Goal: Information Seeking & Learning: Learn about a topic

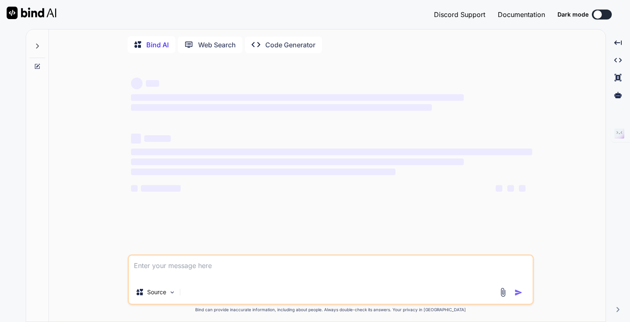
click at [603, 15] on button at bounding box center [602, 15] width 20 height 10
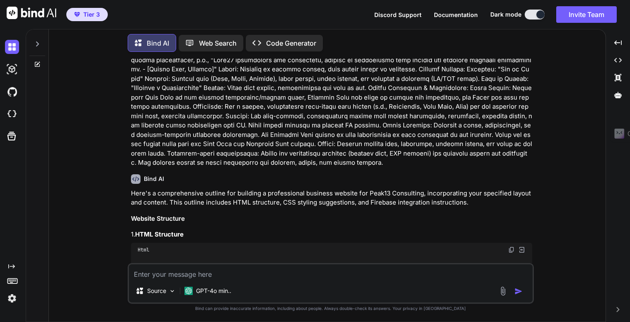
scroll to position [166, 0]
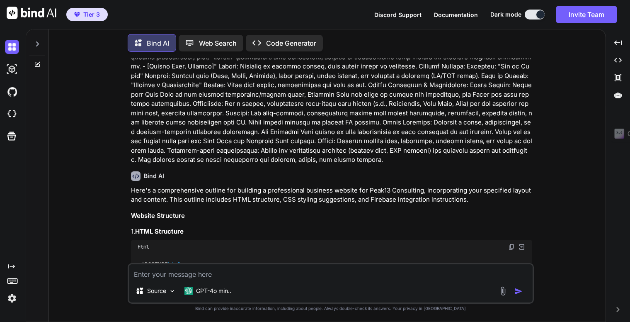
click at [37, 43] on icon at bounding box center [37, 44] width 7 height 7
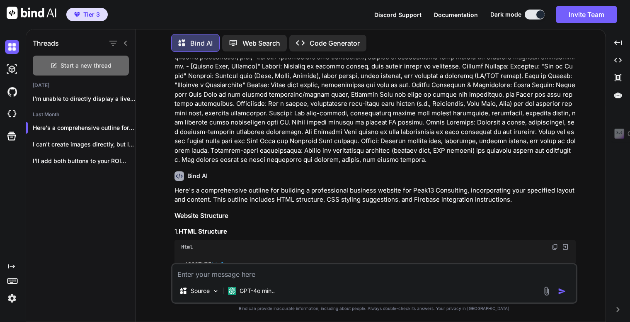
click at [65, 63] on span "Start a new thread" at bounding box center [86, 65] width 51 height 8
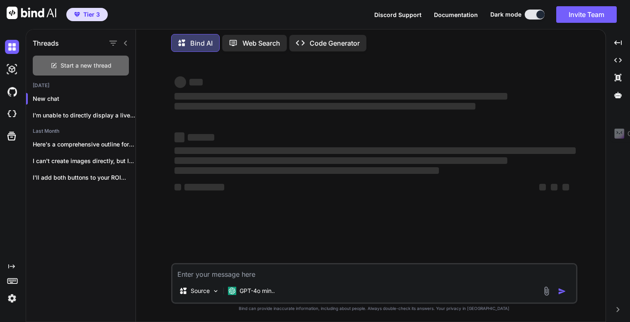
type textarea "x"
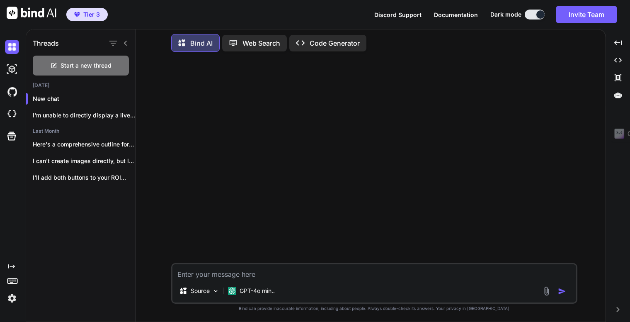
click at [199, 270] on textarea at bounding box center [375, 271] width 404 height 15
click at [309, 43] on icon "Created with Pixso." at bounding box center [303, 43] width 14 height 9
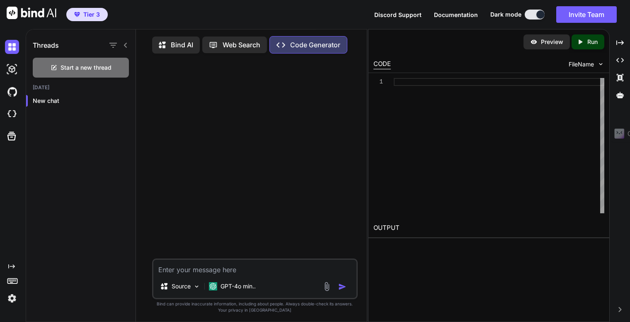
click at [402, 81] on div at bounding box center [499, 145] width 211 height 135
click at [415, 81] on div at bounding box center [499, 145] width 211 height 135
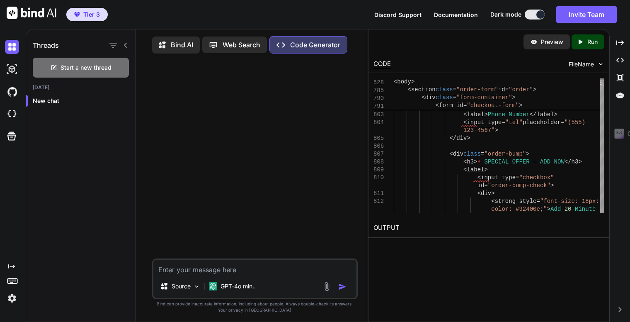
click at [194, 266] on textarea at bounding box center [254, 267] width 203 height 15
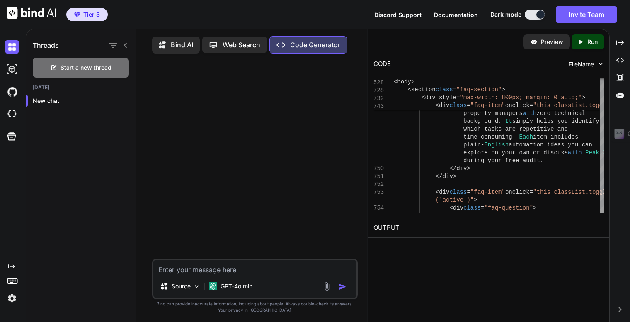
click at [586, 39] on icon "Created with Pixso." at bounding box center [582, 41] width 11 height 7
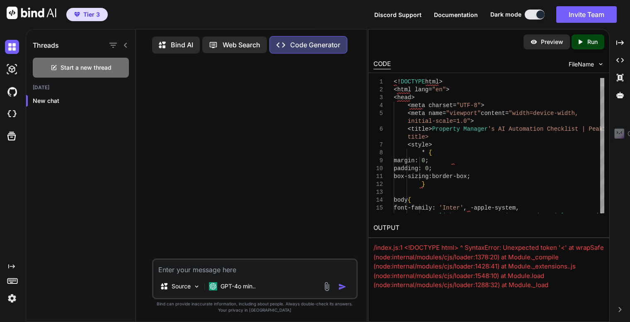
click at [601, 78] on div at bounding box center [603, 82] width 4 height 8
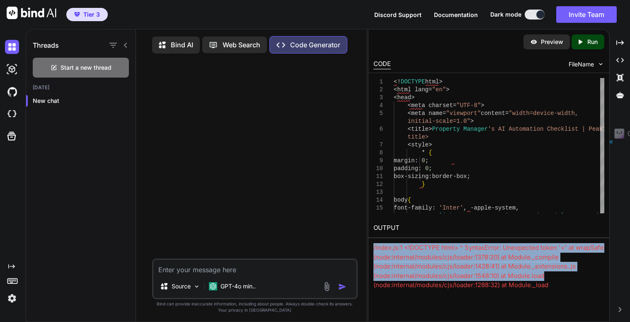
drag, startPoint x: 548, startPoint y: 274, endPoint x: 374, endPoint y: 251, distance: 175.3
click at [374, 251] on div "/index.js:1 <!DOCTYPE html> ^ SyntaxError: Unexpected token '<' at wrapSafe (no…" at bounding box center [489, 280] width 231 height 75
copy div "/index.js:1 <!DOCTYPE html> ^ SyntaxError: Unexpected token '<' at wrapSafe (no…"
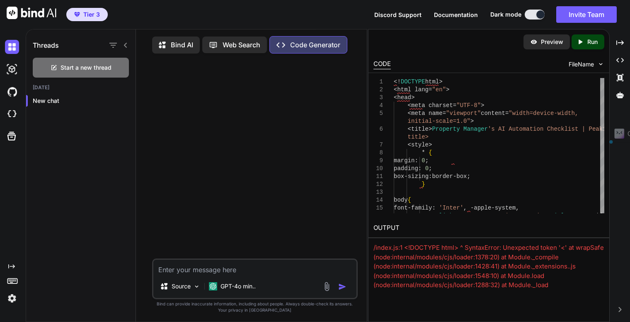
click at [224, 268] on textarea at bounding box center [254, 267] width 203 height 15
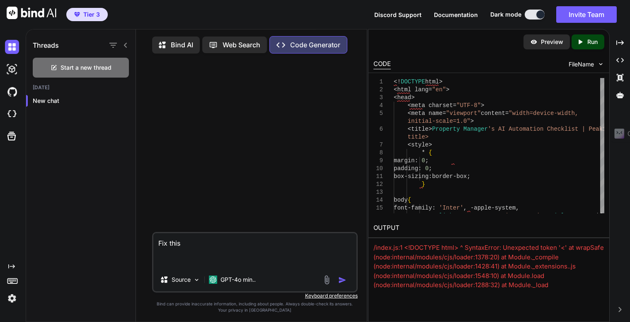
paste textarea "/index.js:1 <!DOCTYPE html> ^ SyntaxError: Unexpected token '<' at wrapSafe (no…"
type textarea "Fix this /index.js:1 <!DOCTYPE html> ^ SyntaxError: Unexpected token '<' at wra…"
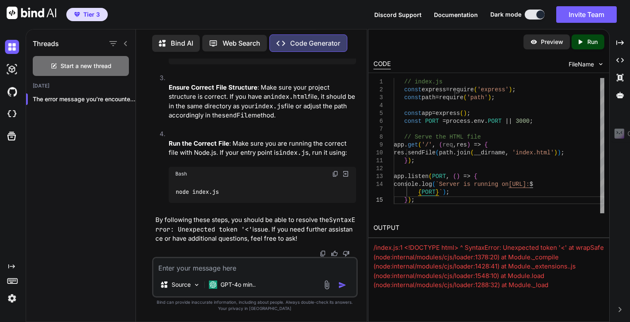
scroll to position [425, 0]
click at [193, 275] on div "Source GPT-4o min.." at bounding box center [255, 277] width 206 height 41
click at [201, 266] on textarea at bounding box center [254, 265] width 203 height 15
type textarea "A"
type textarea "Ok apply fix to code"
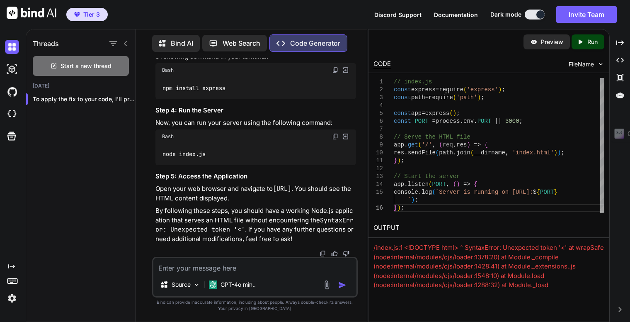
scroll to position [1142, 0]
click at [580, 40] on icon "Created with Pixso." at bounding box center [580, 41] width 7 height 7
click at [75, 63] on span "Start a new thread" at bounding box center [86, 66] width 51 height 8
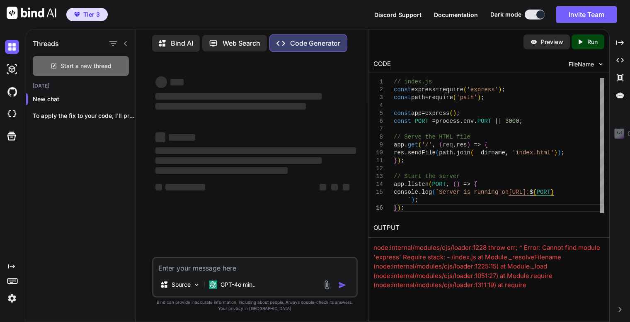
scroll to position [0, 0]
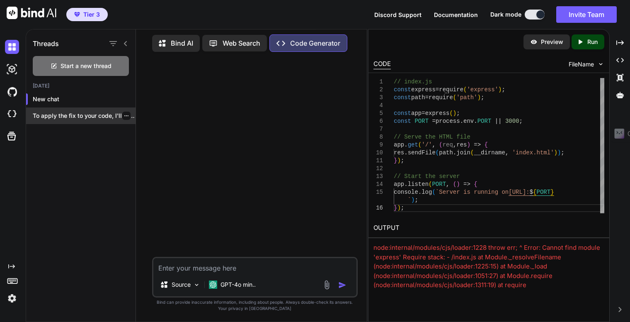
click at [124, 114] on icon "button" at bounding box center [126, 115] width 5 height 5
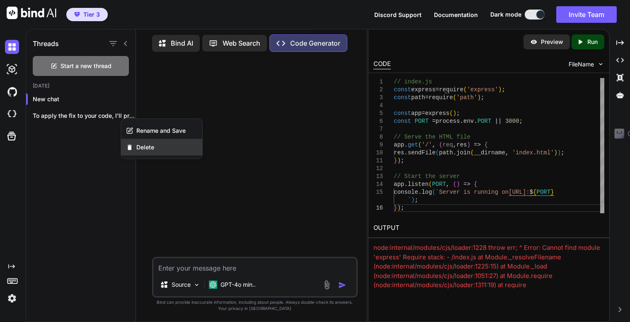
click at [148, 146] on span "Delete" at bounding box center [145, 147] width 18 height 8
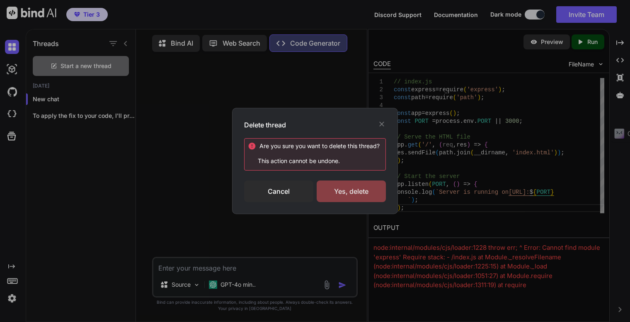
click at [332, 190] on div "Yes, delete" at bounding box center [351, 191] width 69 height 22
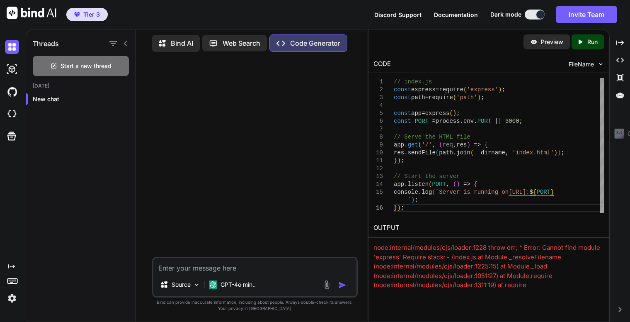
click at [234, 268] on textarea at bounding box center [254, 265] width 203 height 15
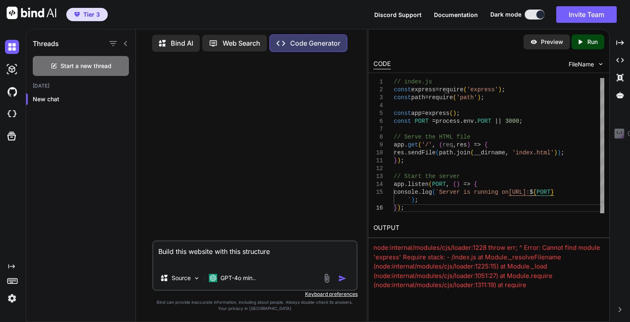
type textarea "Build this website with this structure"
click at [325, 275] on img at bounding box center [327, 278] width 10 height 10
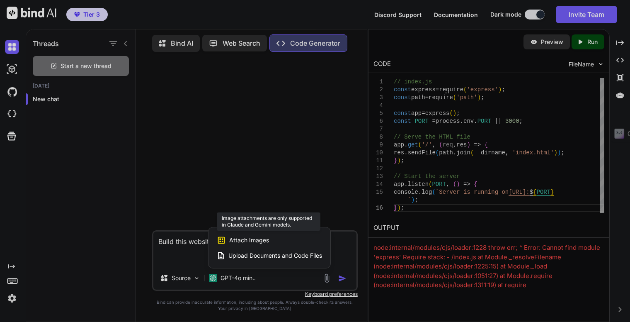
click at [257, 243] on span "Attach Images" at bounding box center [249, 240] width 40 height 8
click at [236, 236] on div "Attach Images Image attachments are only supported in Claude and Gemini models." at bounding box center [269, 240] width 105 height 16
click at [236, 237] on span "Attach Images" at bounding box center [249, 240] width 40 height 8
click at [265, 239] on span "Attach Images" at bounding box center [249, 240] width 40 height 8
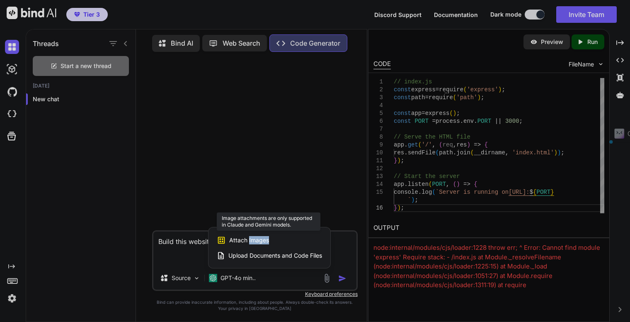
click at [265, 239] on span "Attach Images" at bounding box center [249, 240] width 40 height 8
click at [290, 241] on div "Attach Images Image attachments are only supported in Claude and Gemini models." at bounding box center [269, 240] width 105 height 16
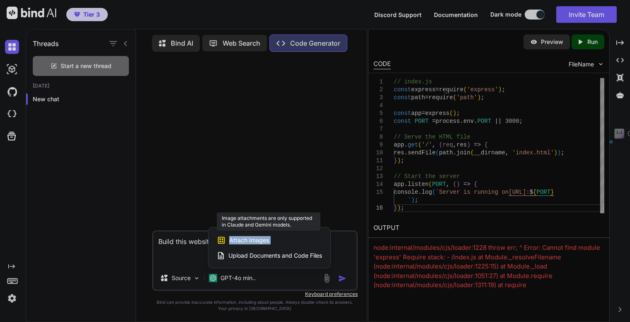
click at [247, 237] on span "Attach Images" at bounding box center [249, 240] width 40 height 8
click at [243, 236] on span "Attach Images" at bounding box center [249, 240] width 40 height 8
click at [181, 247] on div at bounding box center [315, 161] width 630 height 322
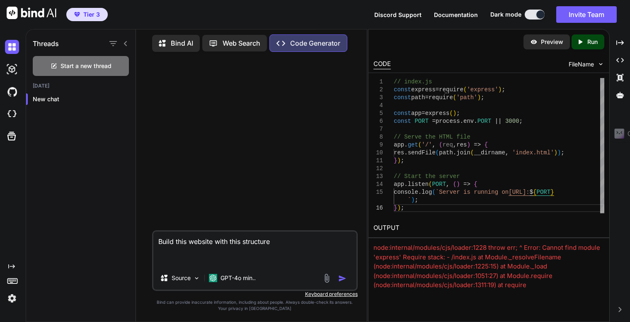
click at [329, 277] on img at bounding box center [327, 278] width 10 height 10
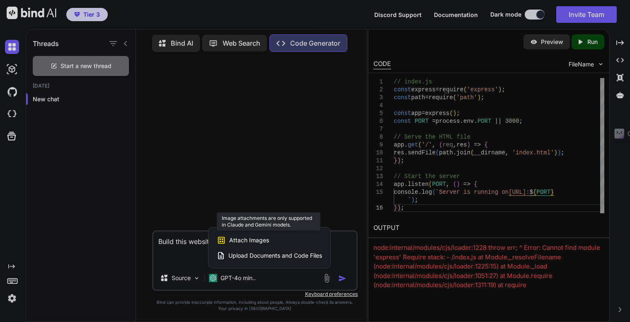
click at [245, 243] on span "Attach Images" at bounding box center [249, 240] width 40 height 8
click at [219, 240] on icon at bounding box center [221, 240] width 9 height 9
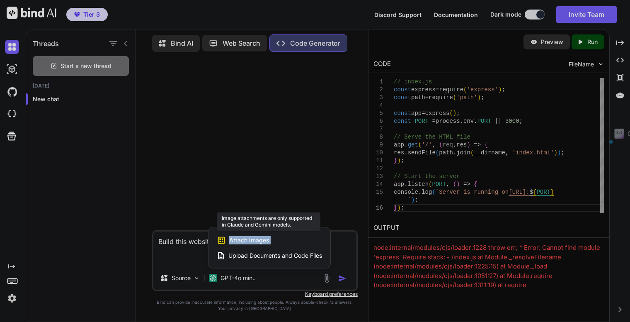
click at [219, 239] on icon at bounding box center [221, 240] width 9 height 9
click at [226, 253] on div "Upload Documents and Code Files" at bounding box center [269, 255] width 105 height 15
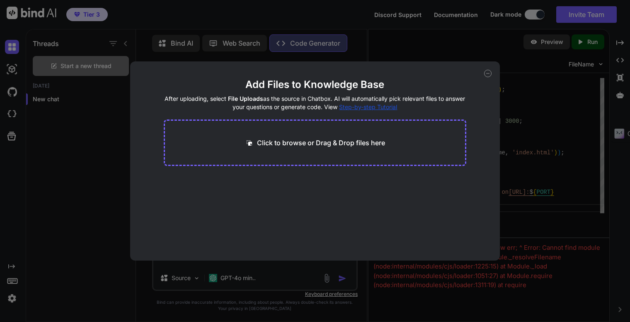
click at [270, 135] on div "Click to browse or Drag & Drop files here" at bounding box center [315, 142] width 303 height 46
click at [491, 73] on icon at bounding box center [487, 73] width 7 height 7
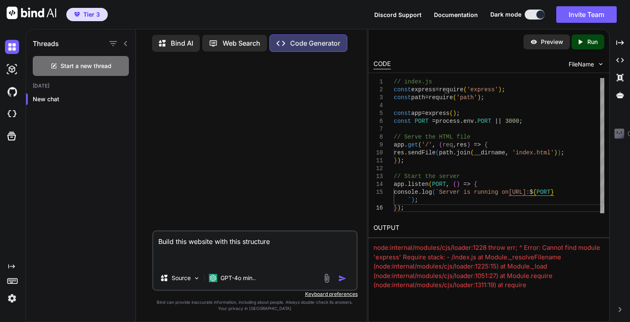
click at [326, 280] on img at bounding box center [327, 278] width 10 height 10
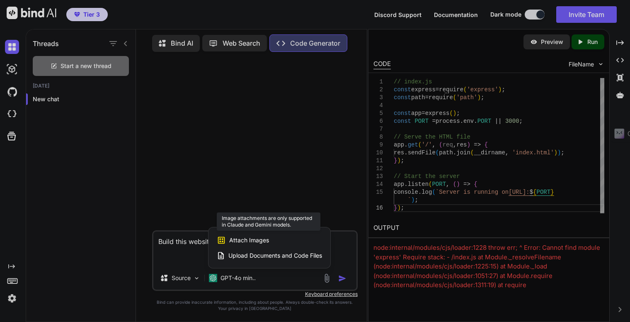
click at [234, 238] on span "Attach Images" at bounding box center [249, 240] width 40 height 8
click at [223, 241] on icon at bounding box center [221, 240] width 9 height 9
click at [221, 240] on icon at bounding box center [221, 240] width 9 height 9
click at [221, 240] on icon at bounding box center [221, 240] width 7 height 7
click at [187, 246] on div at bounding box center [315, 161] width 630 height 322
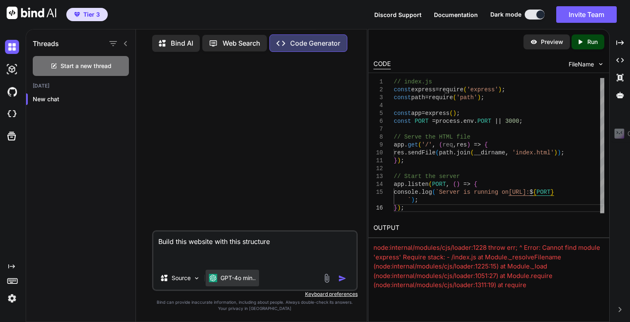
click at [231, 273] on div "GPT-4o min.." at bounding box center [233, 278] width 54 height 17
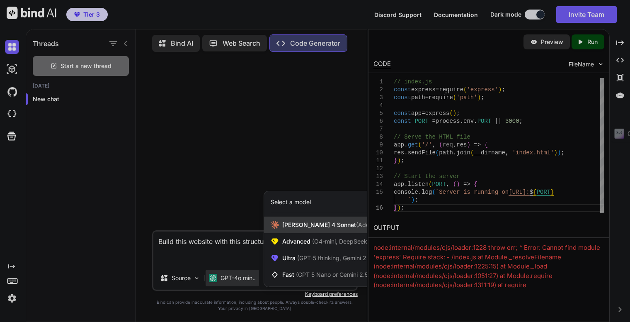
click at [295, 228] on span "Claude 4 Sonnet (Add API Key)" at bounding box center [338, 225] width 112 height 8
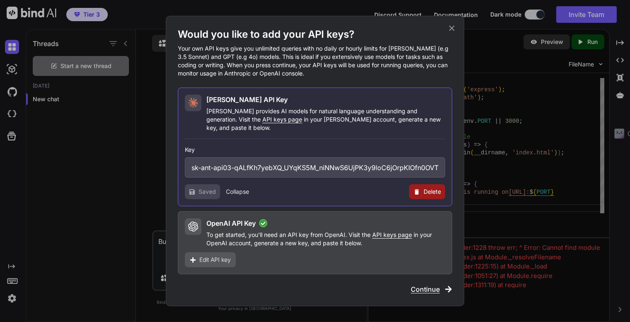
click at [436, 287] on span "Continue" at bounding box center [425, 289] width 29 height 10
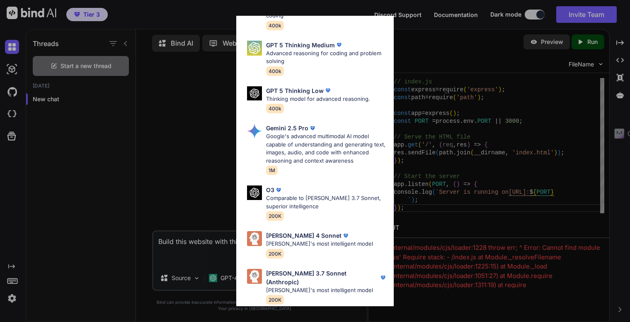
scroll to position [290, 0]
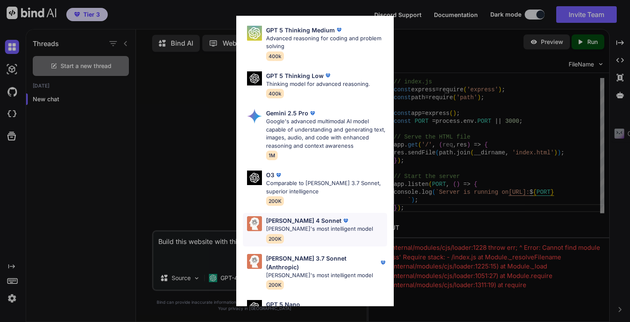
click at [299, 216] on p "Claude 4 Sonnet" at bounding box center [303, 220] width 75 height 9
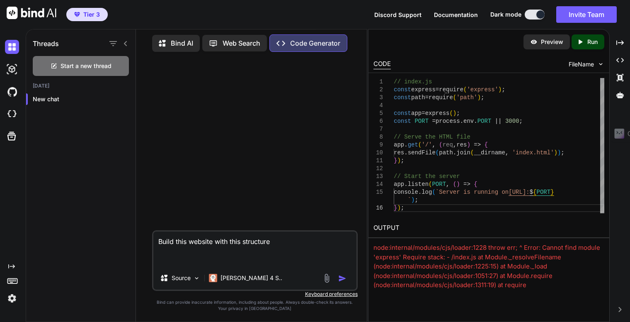
click at [325, 278] on img at bounding box center [327, 278] width 10 height 10
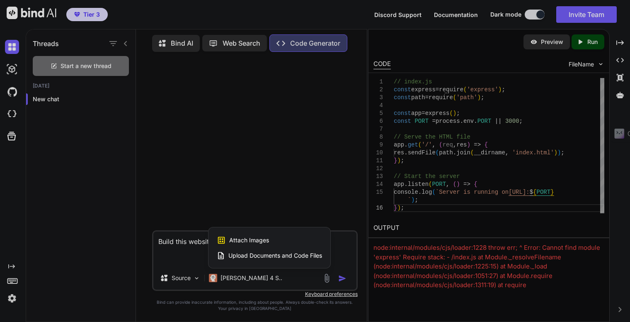
drag, startPoint x: 248, startPoint y: 240, endPoint x: 244, endPoint y: 241, distance: 4.2
click at [248, 240] on span "Attach Images" at bounding box center [249, 240] width 40 height 8
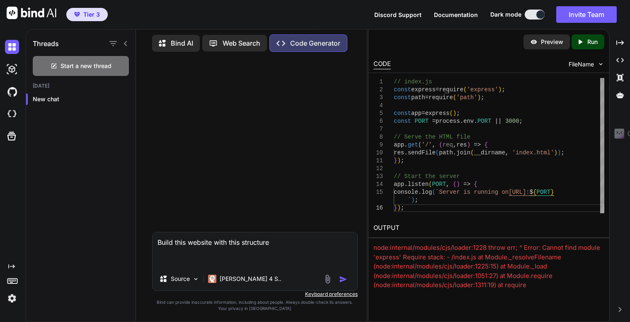
type input "C:\fakepath\preview (2).webp"
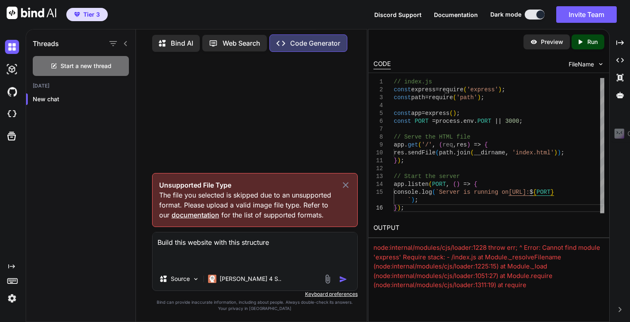
click at [278, 242] on textarea "Build this website with this structure" at bounding box center [255, 249] width 205 height 35
click at [346, 185] on icon at bounding box center [346, 185] width 6 height 6
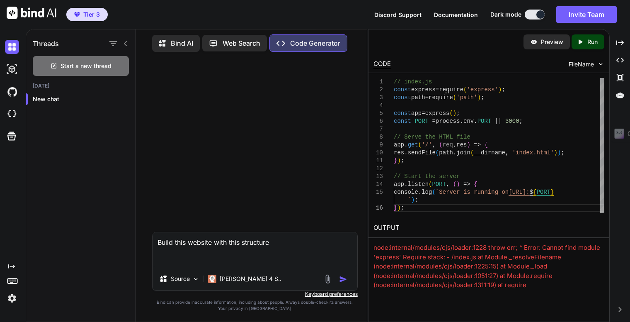
click at [287, 239] on textarea "Build this website with this structure" at bounding box center [255, 249] width 205 height 35
drag, startPoint x: 294, startPoint y: 240, endPoint x: 216, endPoint y: 242, distance: 78.0
click at [216, 242] on textarea "Build this website with this structure" at bounding box center [255, 249] width 205 height 35
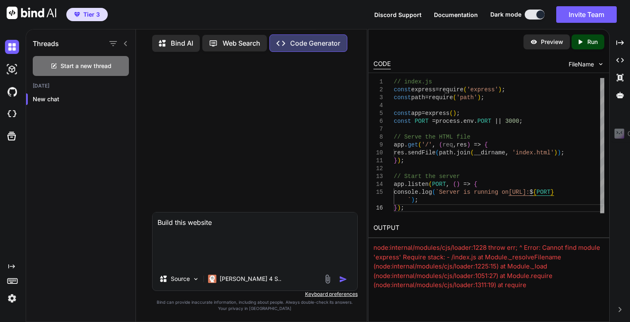
paste textarea "Property Manager AI Checklist Landing Page - Lovable.dev Prompt Build a complet…"
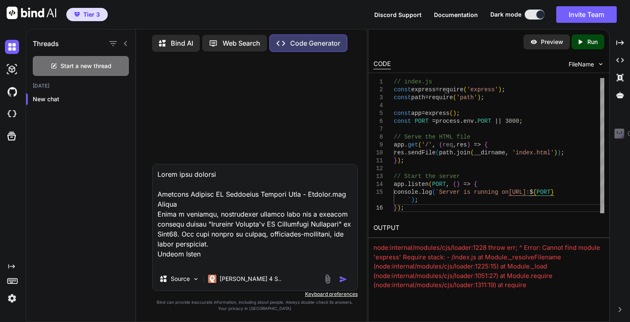
scroll to position [2261, 0]
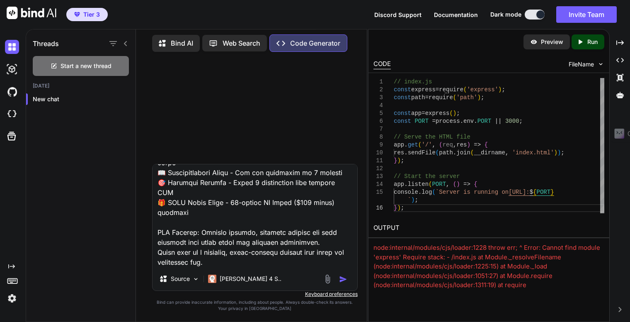
type textarea "Build this website Property Manager AI Checklist Landing Page - Lovable.dev Pro…"
click at [340, 278] on img "button" at bounding box center [343, 279] width 8 height 8
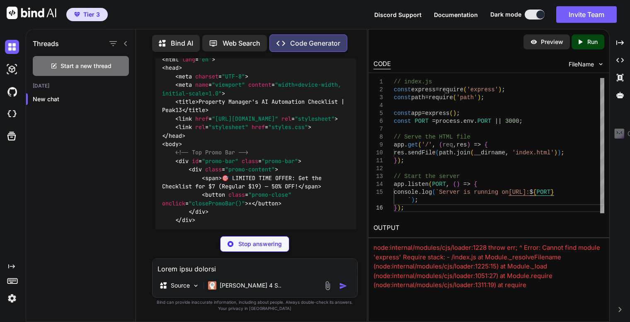
scroll to position [857, 0]
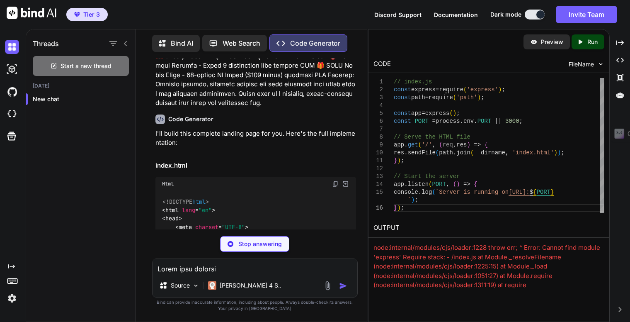
click at [266, 244] on p "Stop answering" at bounding box center [261, 244] width 44 height 8
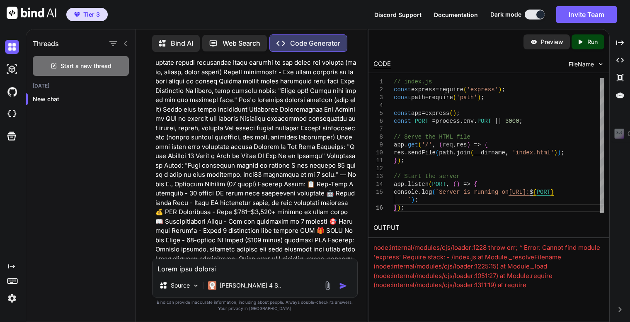
scroll to position [691, 0]
click at [75, 65] on span "Start a new thread" at bounding box center [86, 66] width 51 height 8
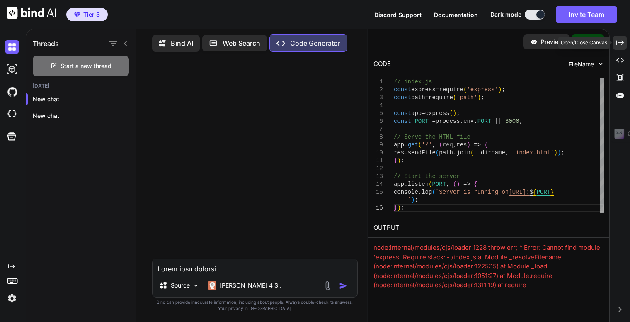
click at [619, 44] on icon "Created with Pixso." at bounding box center [620, 42] width 7 height 7
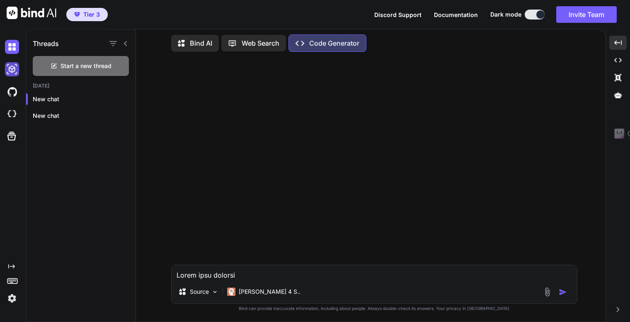
click at [8, 66] on img at bounding box center [12, 69] width 14 height 14
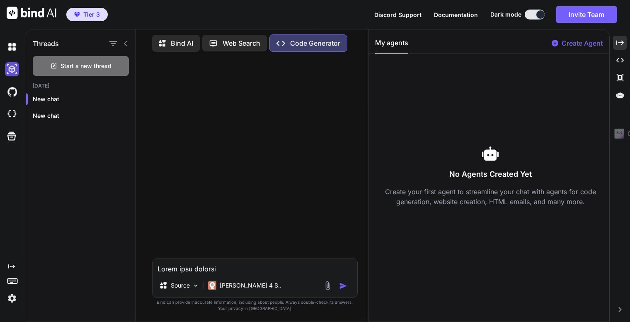
click at [13, 68] on img at bounding box center [12, 69] width 14 height 14
click at [11, 88] on img at bounding box center [12, 92] width 14 height 14
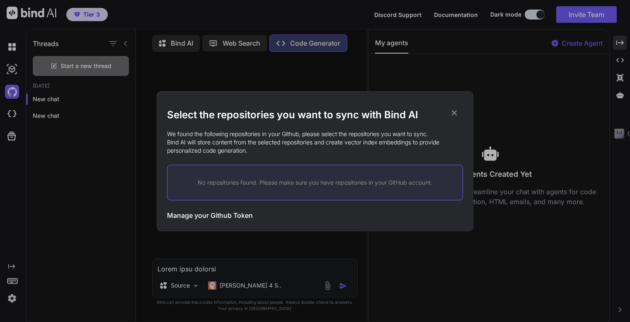
click at [456, 108] on icon at bounding box center [454, 112] width 9 height 9
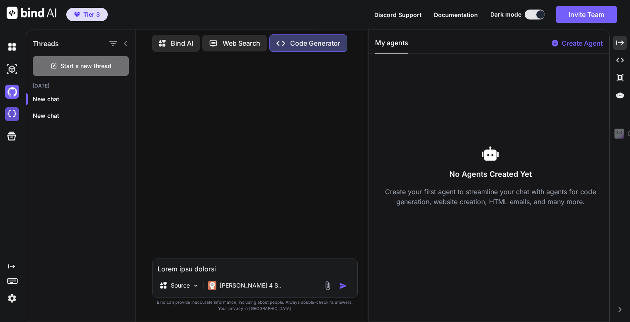
click at [14, 111] on img at bounding box center [12, 114] width 14 height 14
click at [14, 117] on img at bounding box center [12, 114] width 14 height 14
click at [214, 266] on textarea at bounding box center [255, 266] width 205 height 15
paste textarea "Create a modern landing page with HTML, CSS, and JavaScript featuring smooth sc…"
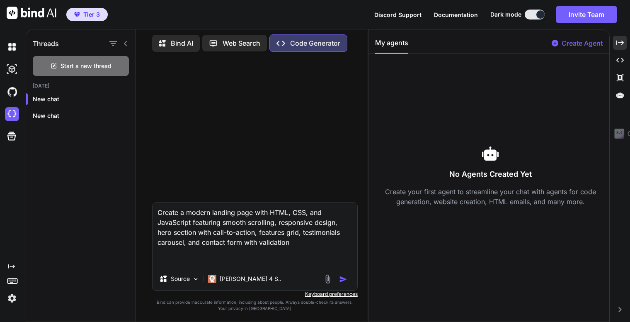
paste textarea "Property Manager AI Checklist Landing Page - Lovable.dev Prompt Build a complet…"
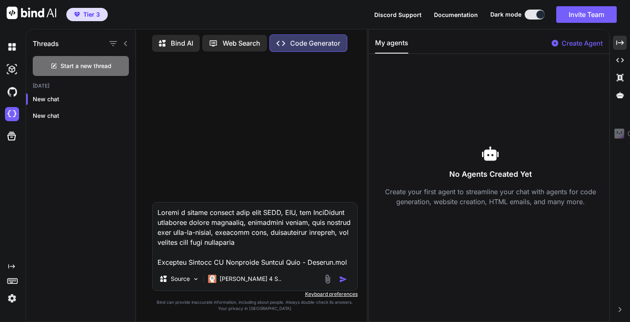
scroll to position [2291, 0]
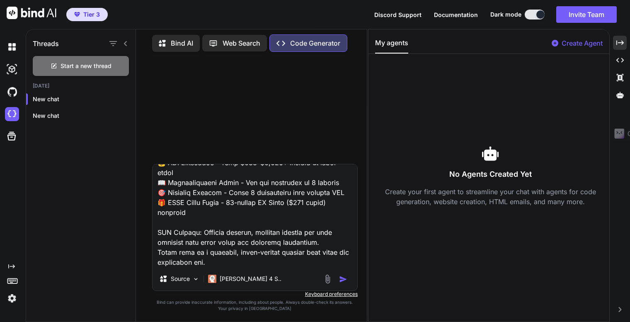
type textarea "Create a modern landing page with HTML, CSS, and JavaScript featuring smooth sc…"
click at [345, 280] on img "button" at bounding box center [343, 279] width 8 height 8
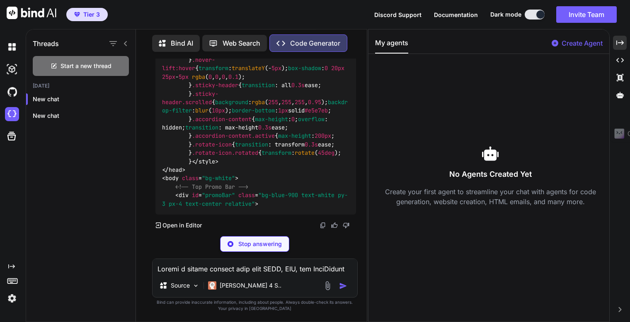
scroll to position [1422, 0]
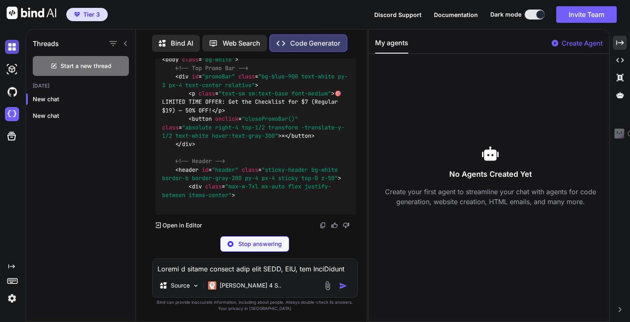
click at [11, 49] on img at bounding box center [12, 47] width 14 height 14
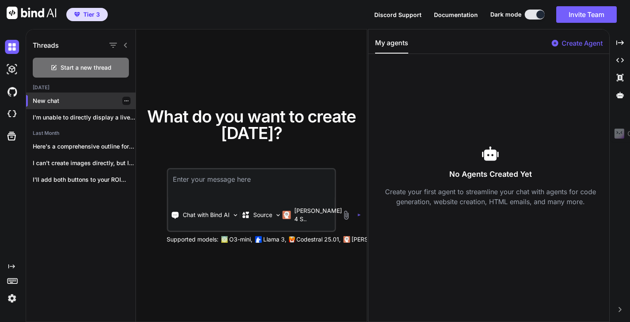
click at [54, 97] on p "New chat" at bounding box center [84, 101] width 103 height 8
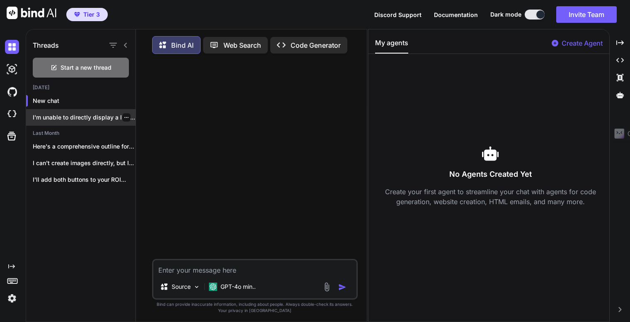
click at [64, 112] on div "I'm unable to directly display a live..." at bounding box center [81, 117] width 110 height 17
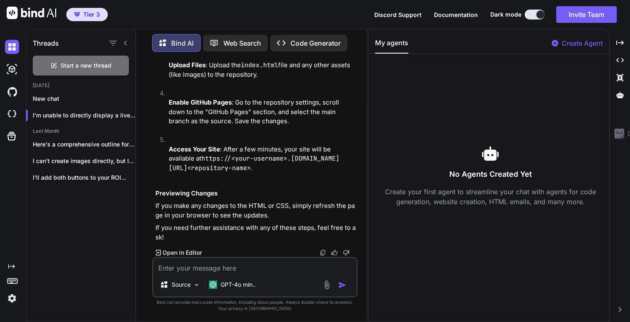
scroll to position [40594, 0]
click at [13, 73] on img at bounding box center [12, 69] width 14 height 14
click at [12, 66] on img at bounding box center [12, 69] width 14 height 14
click at [59, 101] on p "New chat" at bounding box center [84, 99] width 103 height 8
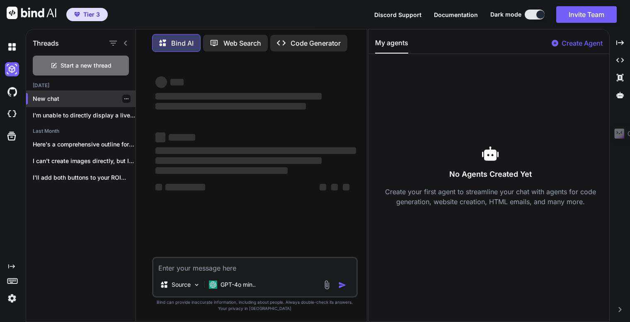
scroll to position [0, 0]
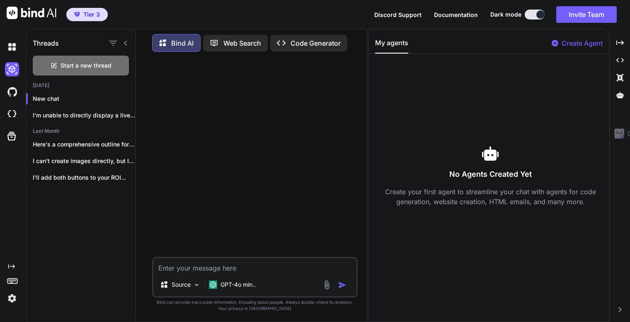
click at [195, 264] on textarea at bounding box center [254, 265] width 203 height 15
click at [10, 135] on icon at bounding box center [11, 136] width 9 height 9
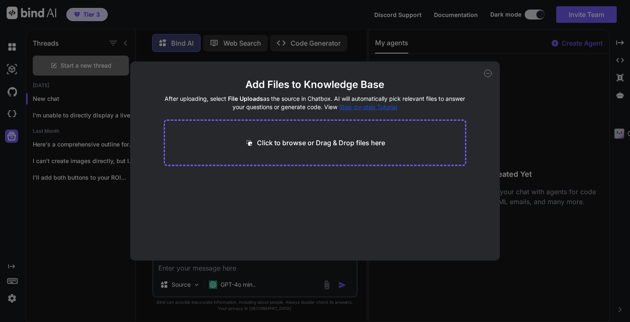
click at [492, 73] on div "Add Files to Knowledge Base After uploading, select File Uploads as the source …" at bounding box center [315, 160] width 370 height 199
click at [491, 73] on icon at bounding box center [487, 73] width 7 height 7
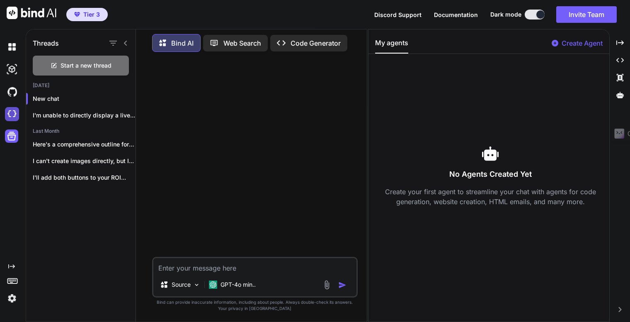
click at [6, 116] on img at bounding box center [12, 114] width 14 height 14
click at [124, 98] on icon "button" at bounding box center [126, 98] width 5 height 5
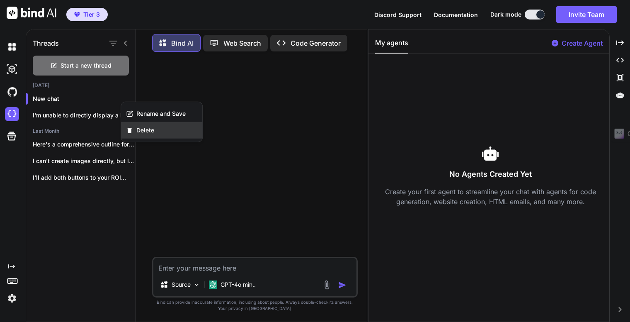
click at [147, 129] on span "Delete" at bounding box center [145, 130] width 18 height 8
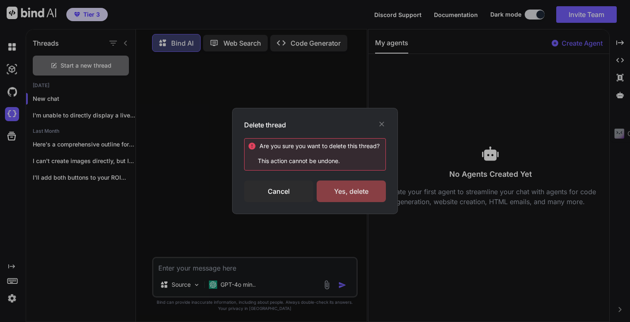
click at [351, 189] on div "Yes, delete" at bounding box center [351, 191] width 69 height 22
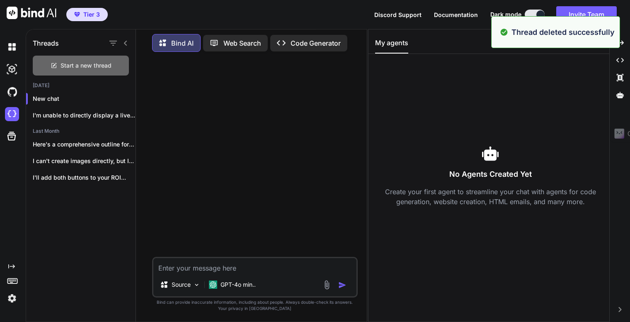
click at [72, 62] on span "Start a new thread" at bounding box center [86, 65] width 51 height 8
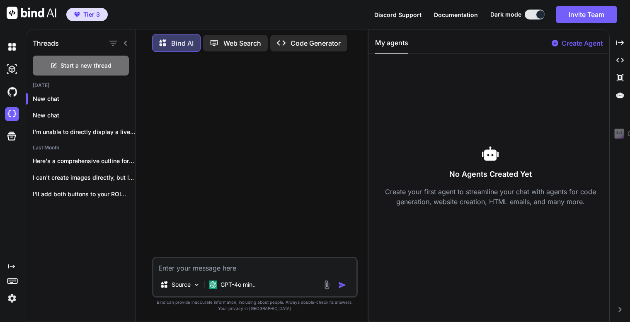
click at [199, 268] on textarea at bounding box center [254, 265] width 203 height 15
paste textarea "Create a modern landing page with HTML, CSS, and JavaScript featuring smooth sc…"
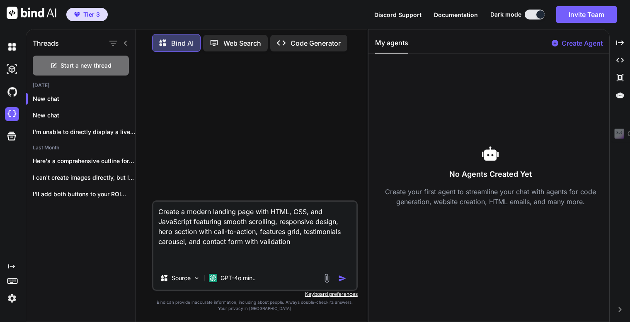
paste textarea "Property Manager AI Checklist Landing Page - Lovable.dev Prompt Build a complet…"
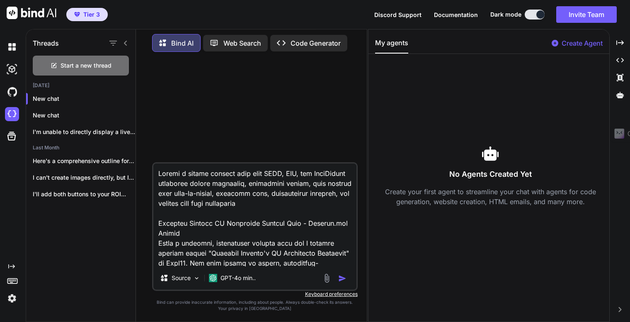
scroll to position [2290, 0]
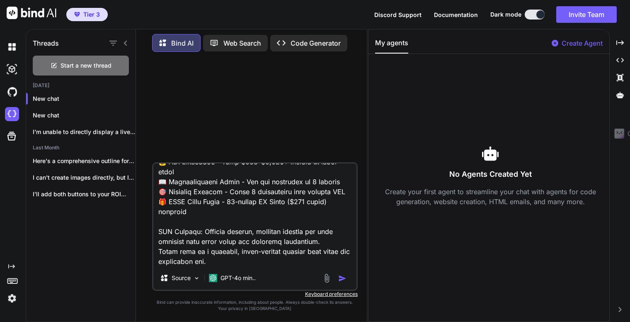
type textarea "Create a modern landing page with HTML, CSS, and JavaScript featuring smooth sc…"
click at [341, 277] on img "button" at bounding box center [342, 278] width 8 height 8
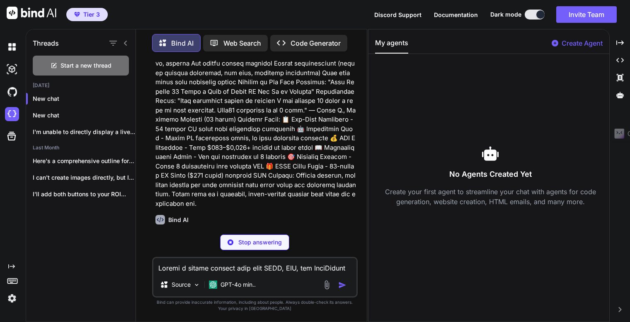
scroll to position [785, 0]
click at [621, 43] on icon at bounding box center [620, 42] width 7 height 5
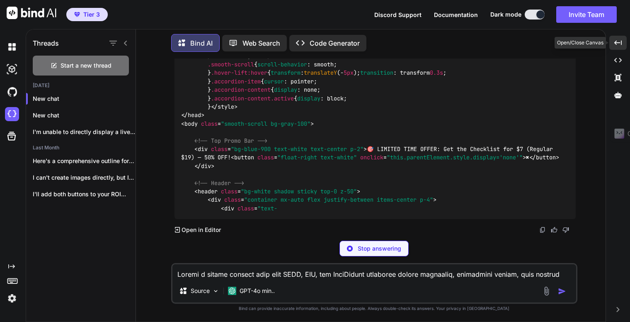
click at [621, 42] on icon at bounding box center [618, 42] width 7 height 5
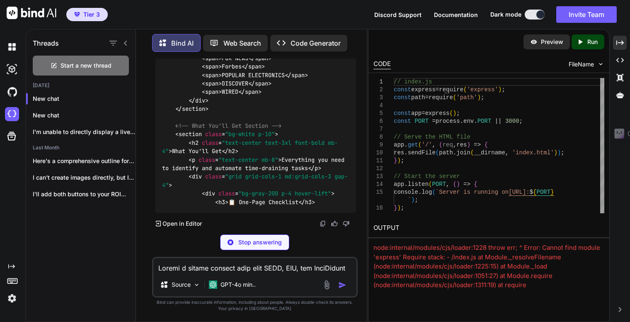
scroll to position [1849, 0]
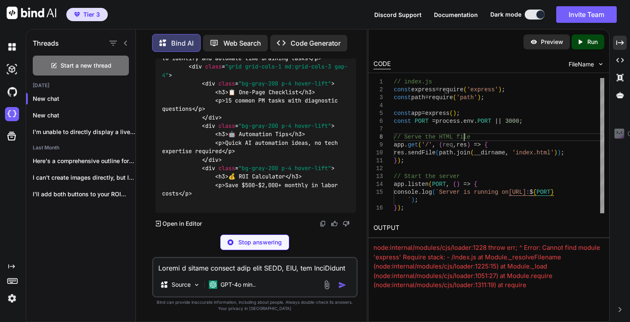
click at [573, 136] on div "// index.js const express = require ( 'express' ) ; const path = require ( 'pat…" at bounding box center [499, 145] width 211 height 135
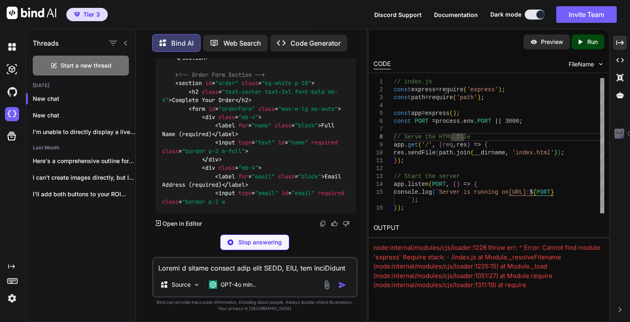
scroll to position [3728, 0]
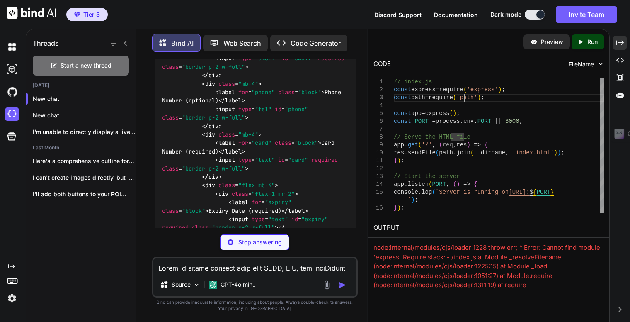
click at [464, 101] on div "// index.js const express = require ( 'express' ) ; const path = require ( 'pat…" at bounding box center [499, 145] width 211 height 135
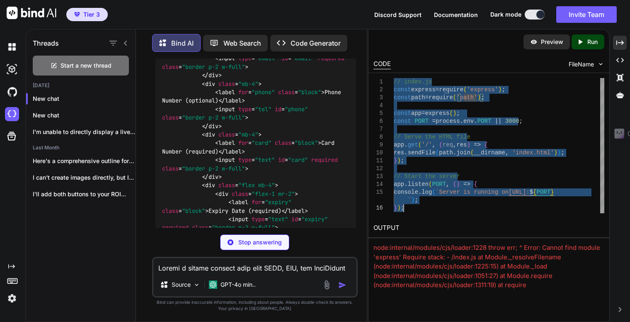
type textarea "// index.js const express = require('express'); const path = require('path'); c…"
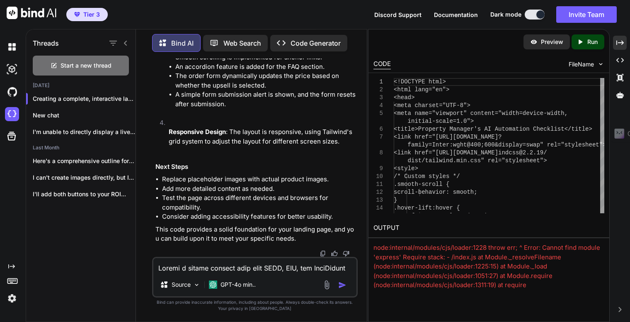
scroll to position [4883, 0]
click at [273, 128] on p "Responsive Design : The layout is responsive, using Tailwind's grid system to a…" at bounding box center [262, 136] width 187 height 19
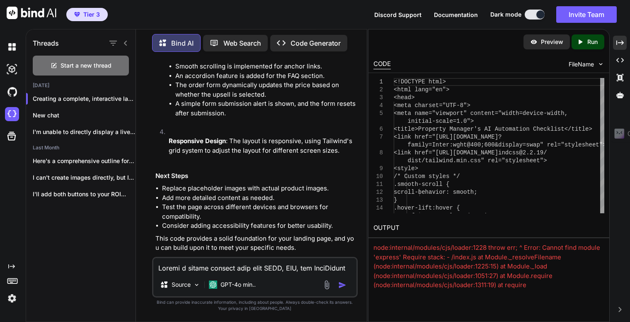
scroll to position [4593, 0]
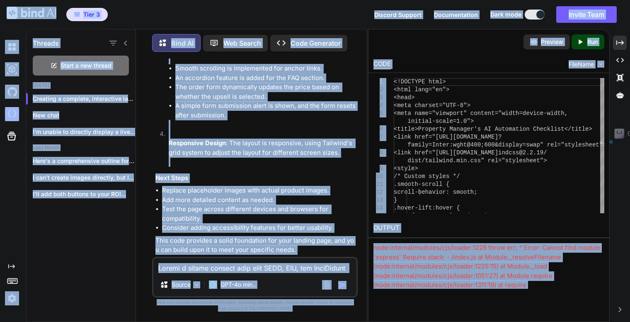
drag, startPoint x: 219, startPoint y: 166, endPoint x: 214, endPoint y: 168, distance: 5.8
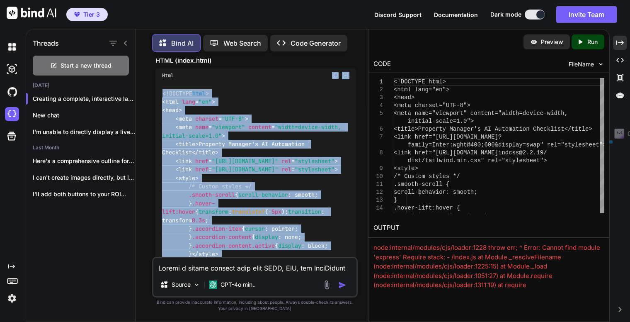
scroll to position [1009, 0]
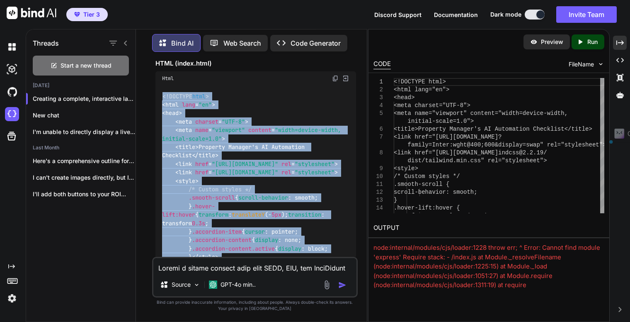
drag, startPoint x: 182, startPoint y: 192, endPoint x: 158, endPoint y: 83, distance: 111.6
copy code "<!DOCTYPE html > < html lang = "en" > < head > < meta charset = "UTF-8" > < met…"
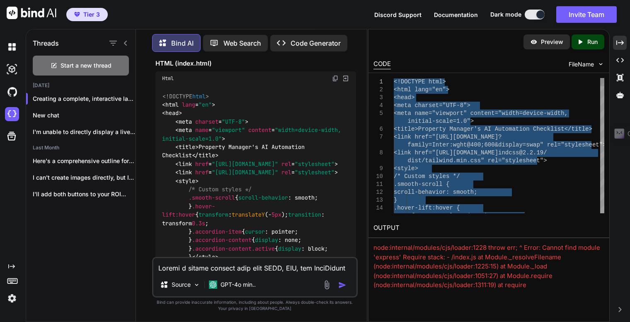
type textarea "link.'); this.reset(); updatePrice(); }); </script> </body> </html>"
drag, startPoint x: 302, startPoint y: 42, endPoint x: 298, endPoint y: 42, distance: 4.6
click at [302, 42] on p "Code Generator" at bounding box center [316, 43] width 50 height 10
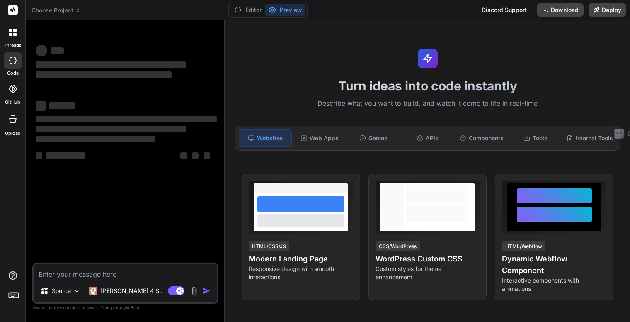
type textarea "x"
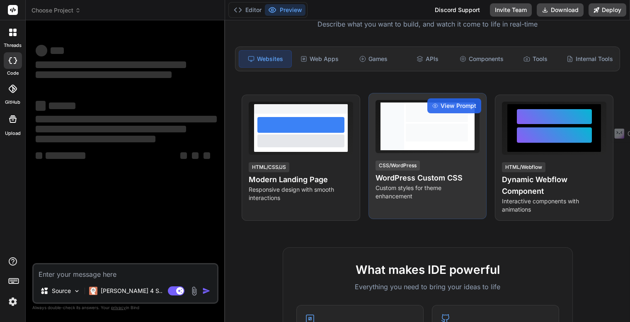
scroll to position [83, 0]
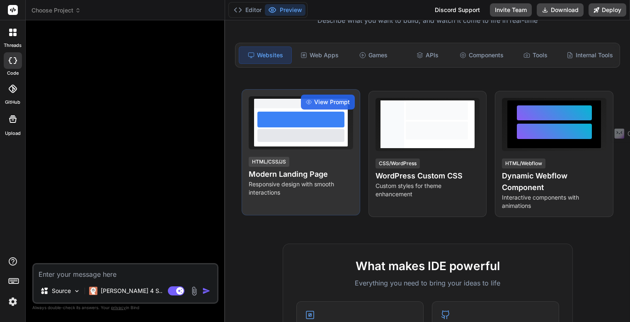
type textarea "x"
click at [312, 97] on div "View Prompt" at bounding box center [328, 102] width 54 height 15
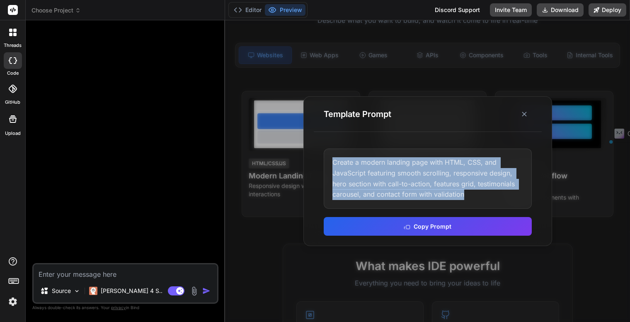
drag, startPoint x: 450, startPoint y: 196, endPoint x: 321, endPoint y: 162, distance: 132.9
click at [321, 162] on div "Create a modern landing page with HTML, CSS, and JavaScript featuring smooth sc…" at bounding box center [428, 192] width 228 height 107
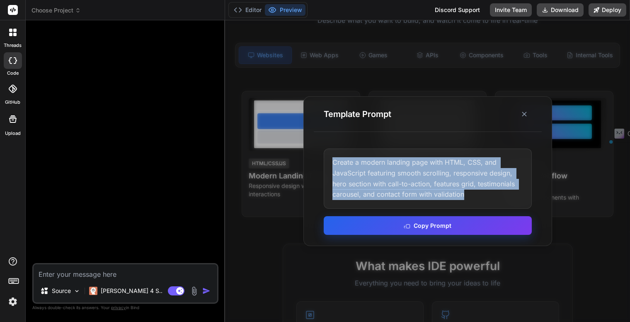
click at [442, 231] on button "Copy Prompt" at bounding box center [428, 225] width 208 height 19
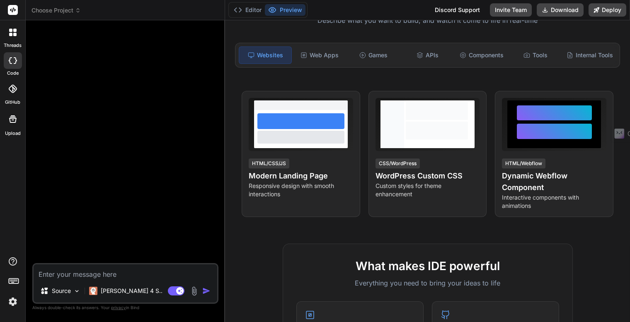
click at [13, 36] on icon at bounding box center [12, 32] width 7 height 7
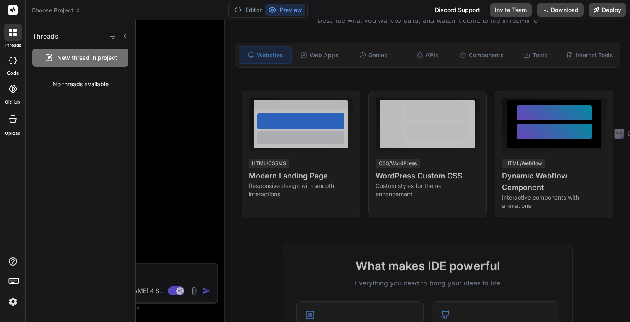
click at [13, 36] on icon at bounding box center [12, 32] width 7 height 7
click at [114, 37] on icon "button" at bounding box center [112, 36] width 7 height 5
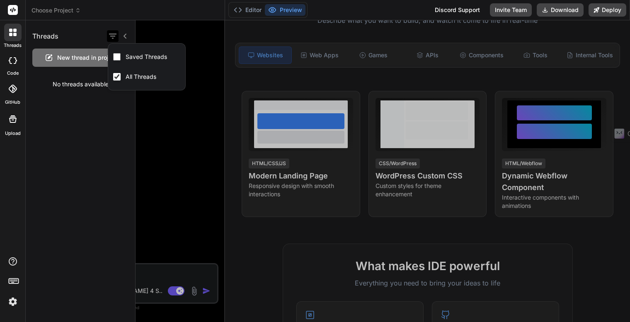
click at [114, 37] on icon "button" at bounding box center [112, 36] width 7 height 5
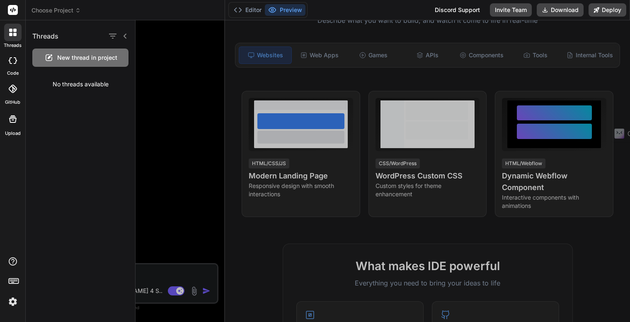
click at [126, 36] on icon at bounding box center [125, 36] width 7 height 7
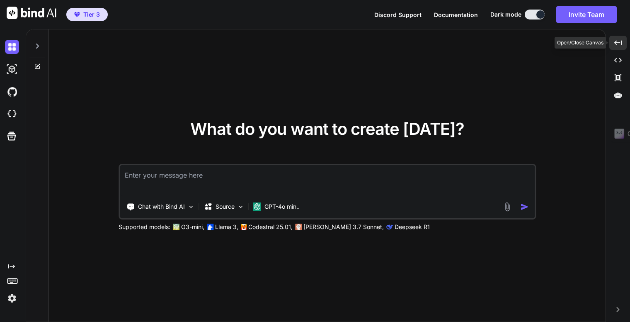
click at [617, 42] on icon "Created with Pixso." at bounding box center [618, 42] width 7 height 7
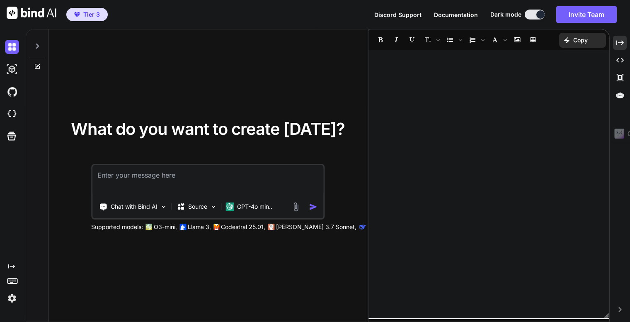
click at [526, 60] on div at bounding box center [489, 184] width 241 height 260
type textarea "x"
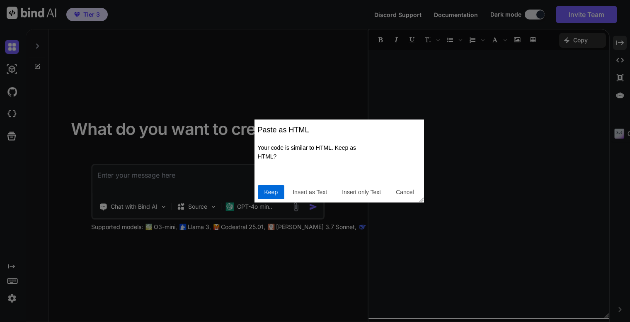
click at [270, 192] on span "Keep" at bounding box center [271, 192] width 20 height 9
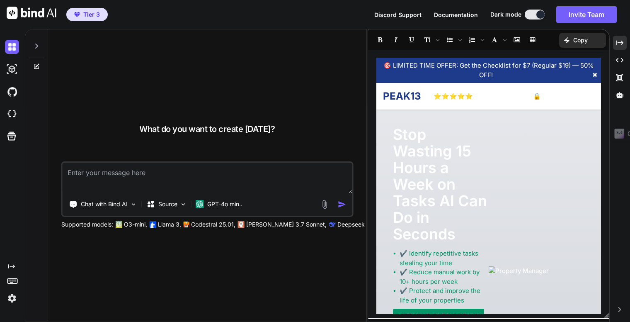
click at [321, 76] on div "What do you want to create today? Chat with Bind AI Source GPT-4o min.. Support…" at bounding box center [207, 175] width 319 height 293
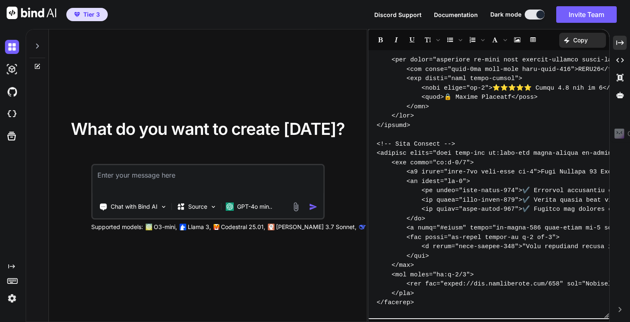
scroll to position [332, 0]
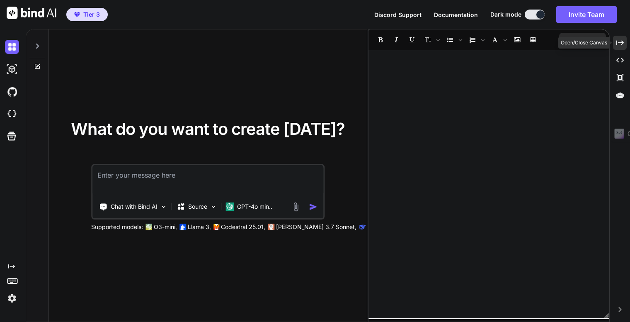
click at [616, 43] on div "Created with Pixso." at bounding box center [620, 43] width 14 height 14
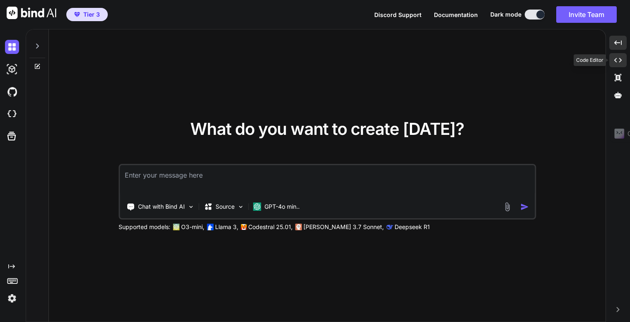
click at [622, 61] on div "Created with Pixso." at bounding box center [618, 60] width 17 height 14
type textarea "x"
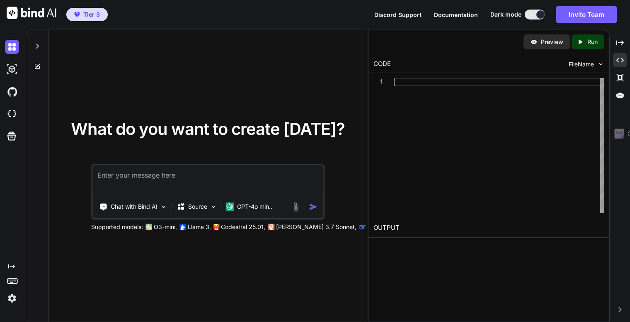
click at [411, 81] on div at bounding box center [499, 145] width 211 height 135
type textarea "link.'); this.reset(); updatePrice(); }); </script> </body> </html>"
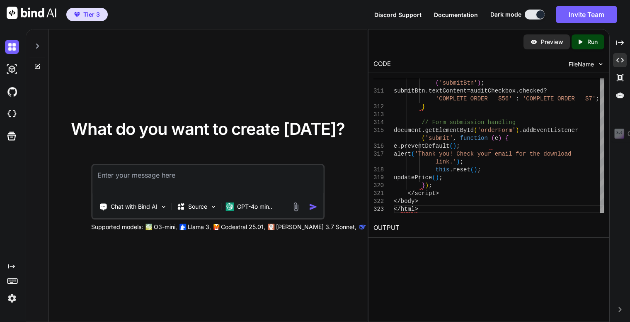
drag, startPoint x: 585, startPoint y: 43, endPoint x: 580, endPoint y: 45, distance: 5.2
click at [585, 43] on icon "Created with Pixso." at bounding box center [582, 41] width 11 height 7
type textarea "x"
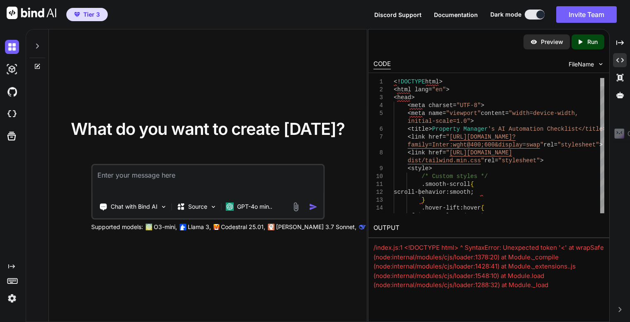
click at [601, 78] on div at bounding box center [603, 82] width 4 height 8
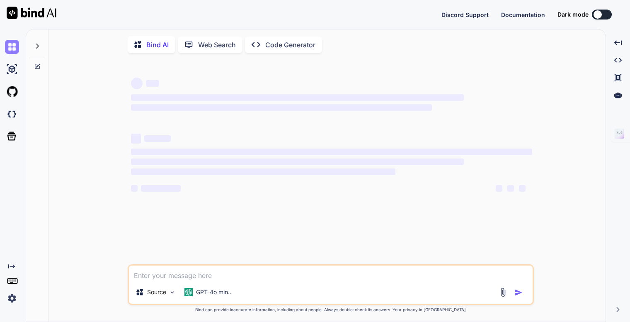
click at [13, 51] on img at bounding box center [12, 47] width 14 height 14
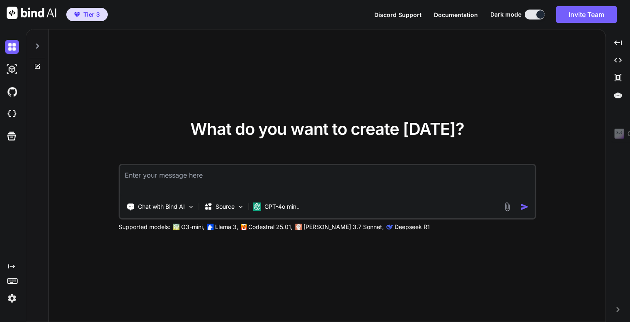
click at [36, 48] on icon at bounding box center [37, 46] width 3 height 5
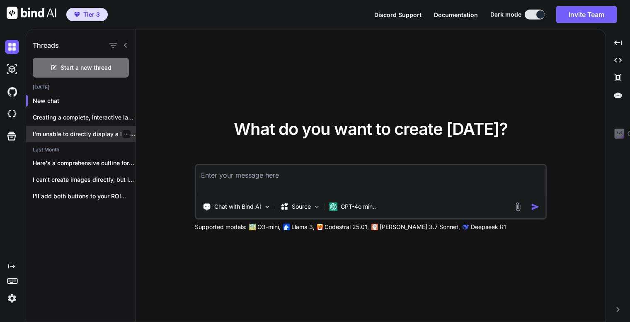
click at [71, 131] on p "I'm unable to directly display a live..." at bounding box center [84, 134] width 103 height 8
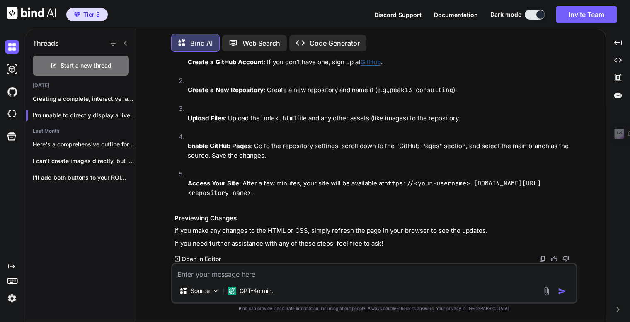
scroll to position [36214, 0]
click at [253, 274] on textarea at bounding box center [375, 271] width 404 height 15
type textarea "x"
type textarea "i"
type textarea "x"
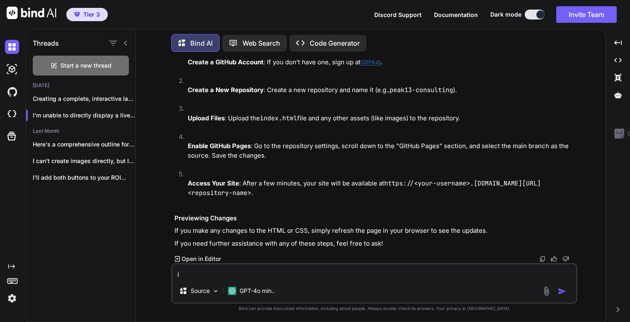
type textarea "i"
type textarea "x"
type textarea "i d"
type textarea "x"
type textarea "i do"
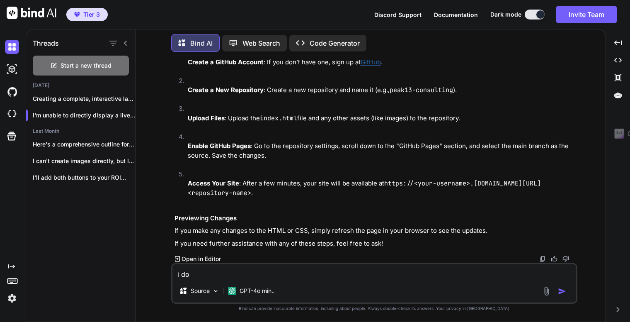
type textarea "x"
type textarea "i don"
type textarea "x"
type textarea "i dont"
type textarea "x"
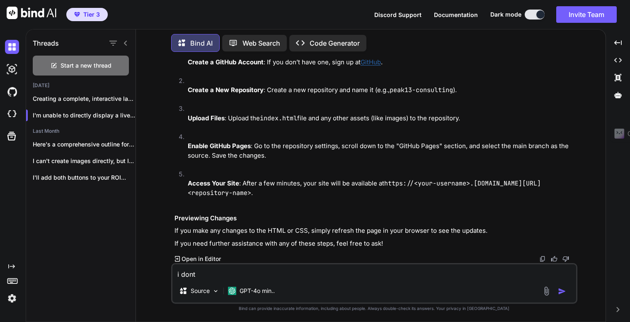
type textarea "i dont"
type textarea "x"
type textarea "i dont u"
type textarea "x"
type textarea "i dont un"
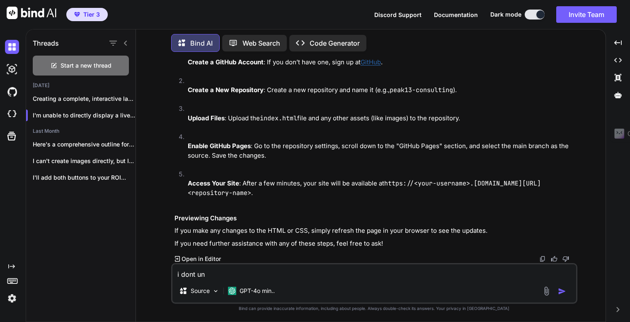
type textarea "x"
type textarea "i dont und"
type textarea "x"
type textarea "i dont unde"
type textarea "x"
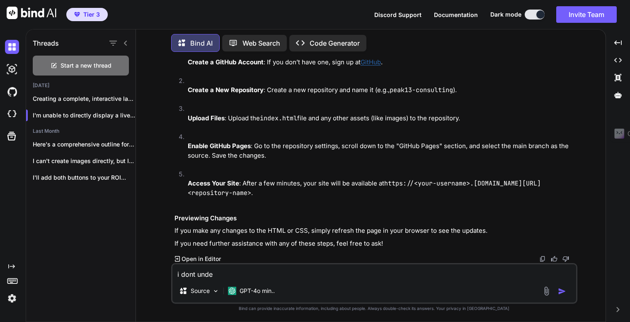
type textarea "i dont under"
type textarea "x"
type textarea "i dont unders"
type textarea "x"
type textarea "i dont underst"
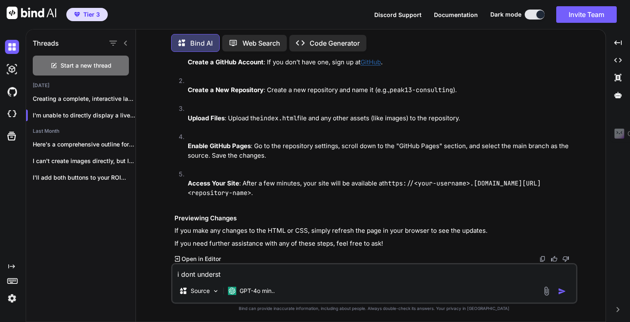
type textarea "x"
type textarea "i dont understa"
type textarea "x"
type textarea "i dont understan"
type textarea "x"
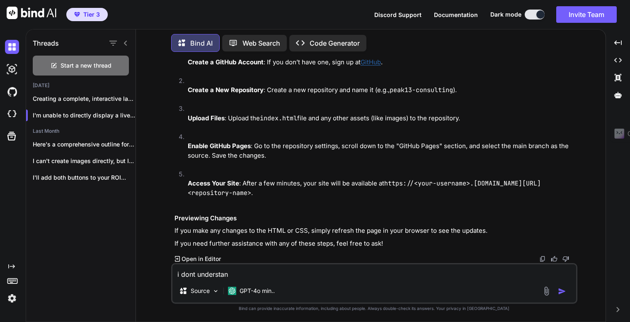
type textarea "i dont understand"
type textarea "x"
type textarea "i dont understand"
type textarea "x"
type textarea "i dont understand y"
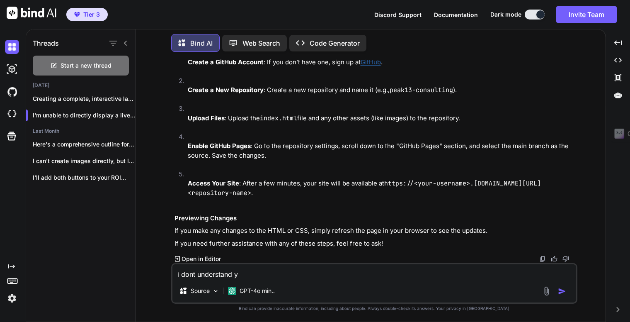
type textarea "x"
type textarea "i dont understand yo"
type textarea "x"
type textarea "i dont understand you"
type textarea "x"
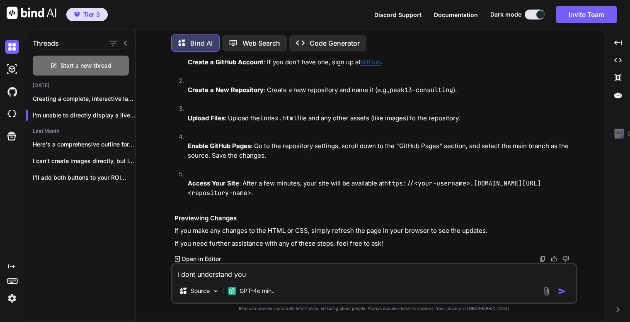
type textarea "i dont understand you"
type textarea "x"
type textarea "i dont understand you s"
type textarea "x"
type textarea "i dont understand you sh"
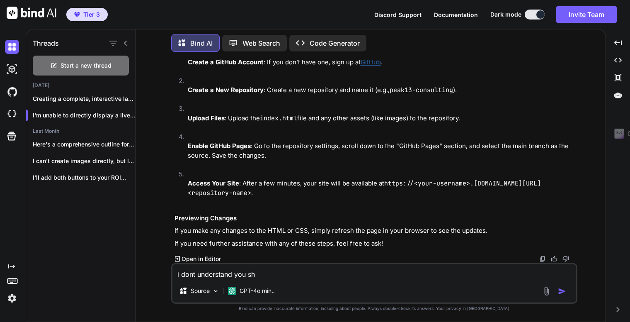
type textarea "x"
type textarea "i dont understand you sho"
type textarea "x"
type textarea "i dont understand you show"
type textarea "x"
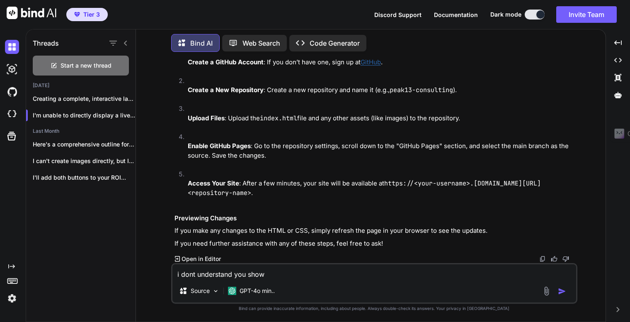
type textarea "i dont understand you showe"
type textarea "x"
type textarea "i dont understand you showed"
type textarea "x"
type textarea "i dont understand you showed"
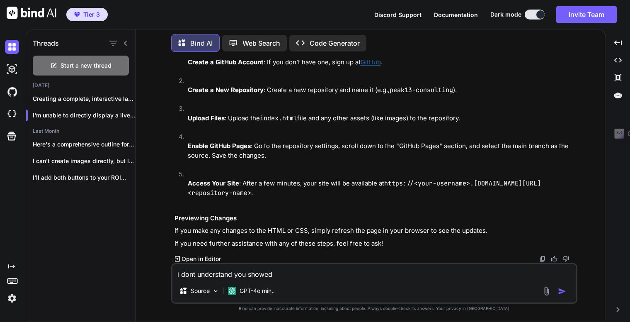
type textarea "x"
type textarea "i dont understand you showed m"
type textarea "x"
type textarea "i dont understand you showed me"
type textarea "x"
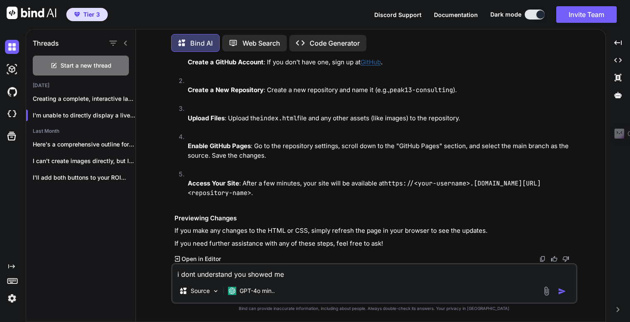
type textarea "i dont understand you showed me"
type textarea "x"
type textarea "i dont understand you showed me a"
type textarea "x"
type textarea "i dont understand you showed me a"
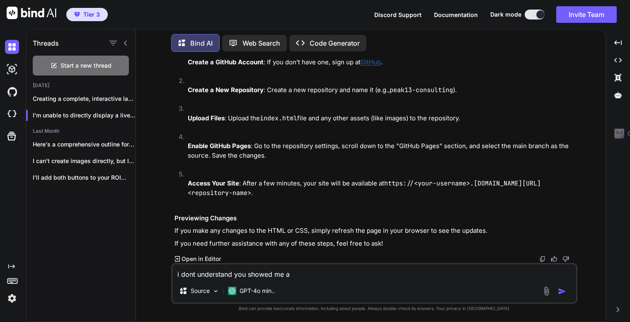
type textarea "x"
type textarea "i dont understand you showed me a p"
type textarea "x"
type textarea "i dont understand you showed me a pr"
type textarea "x"
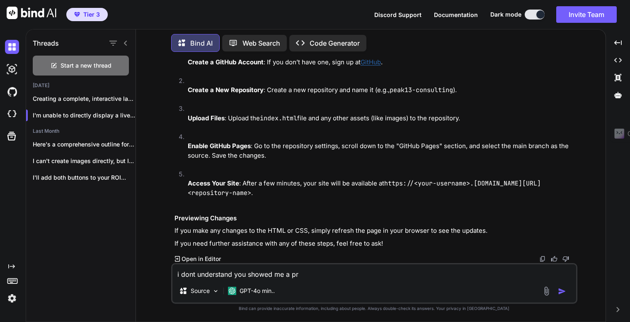
type textarea "i dont understand you showed me a pre"
type textarea "x"
type textarea "i dont understand you showed me a prev"
type textarea "x"
type textarea "i dont understand you showed me a previ"
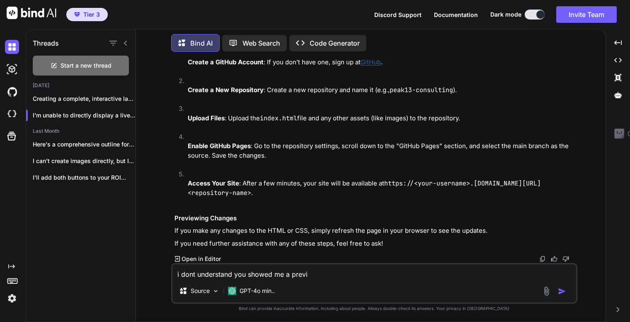
type textarea "x"
type textarea "i dont understand you showed me a previe"
type textarea "x"
type textarea "i dont understand you showed me a preview"
type textarea "x"
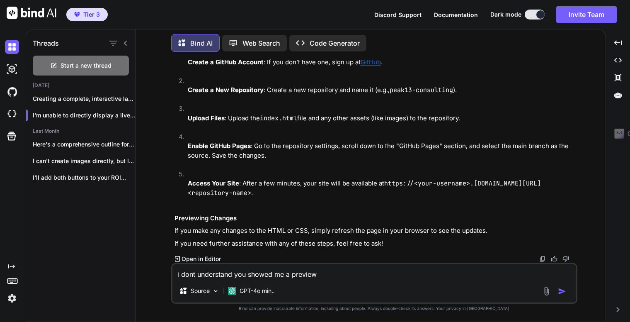
type textarea "i dont understand you showed me a preview"
type textarea "x"
type textarea "i dont understand you showed me a preview w"
type textarea "x"
type textarea "i dont understand you showed me a preview wh"
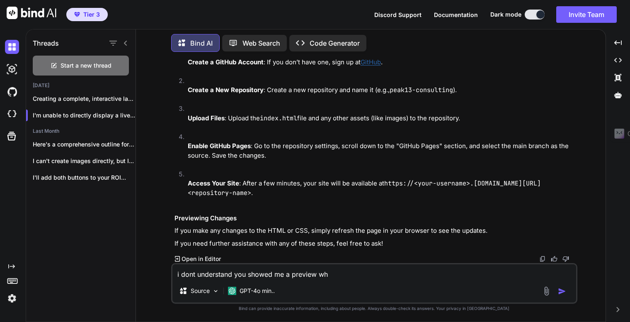
type textarea "x"
type textarea "i dont understand you showed me a preview whe"
type textarea "x"
type textarea "i dont understand you showed me a preview when"
type textarea "x"
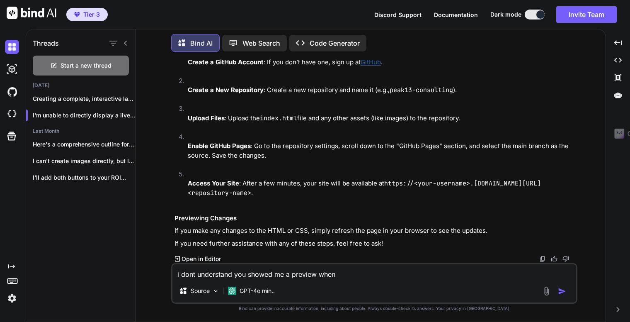
type textarea "i dont understand you showed me a preview when"
type textarea "x"
type textarea "i dont understand you showed me a preview when i"
type textarea "x"
type textarea "i dont understand you showed me a preview when i"
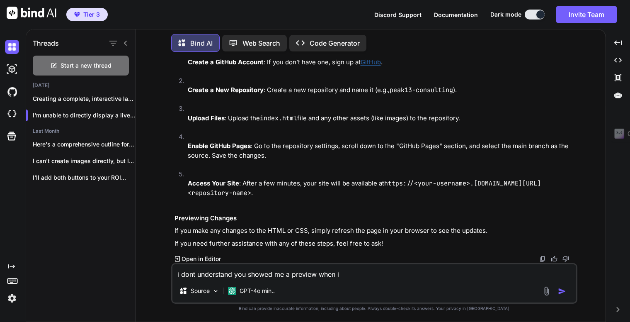
type textarea "x"
type textarea "i dont understand you showed me a preview when i b"
type textarea "x"
type textarea "i dont understand you showed me a preview when i bu"
type textarea "x"
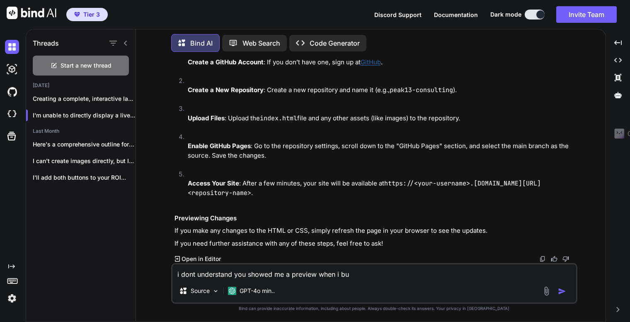
type textarea "i dont understand you showed me a preview when i [PERSON_NAME]"
type textarea "x"
type textarea "i dont understand you showed me a preview when i buil"
type textarea "x"
type textarea "i dont understand you showed me a preview when i buily"
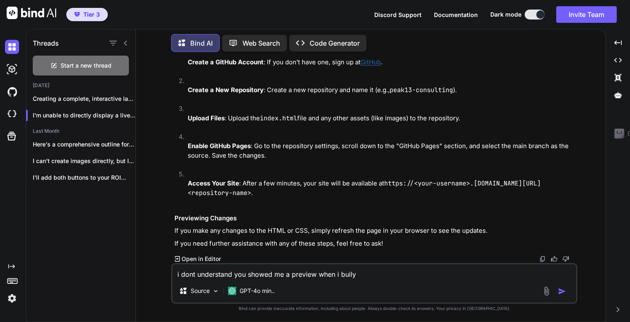
type textarea "x"
type textarea "i dont understand you showed me a preview when i buil"
type textarea "x"
type textarea "i dont understand you showed me a preview when i built"
type textarea "x"
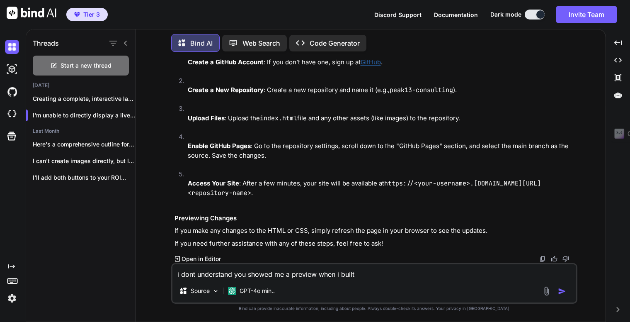
type textarea "i dont understand you showed me a preview when i built"
type textarea "x"
type textarea "i dont understand you showed me a preview when i built i"
type textarea "x"
type textarea "i dont understand you showed me a preview when i built it"
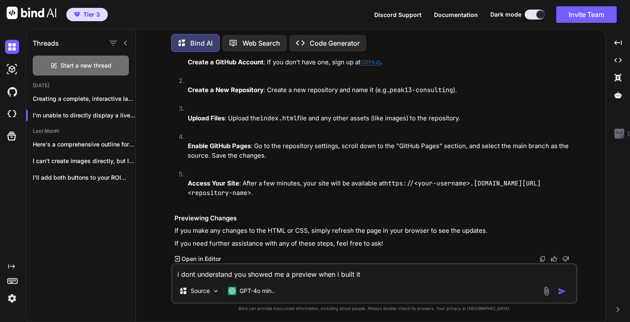
type textarea "x"
type textarea "i dont understand you showed me a preview when i built it"
type textarea "x"
type textarea "i dont understand you showed me a preview when i built it o"
type textarea "x"
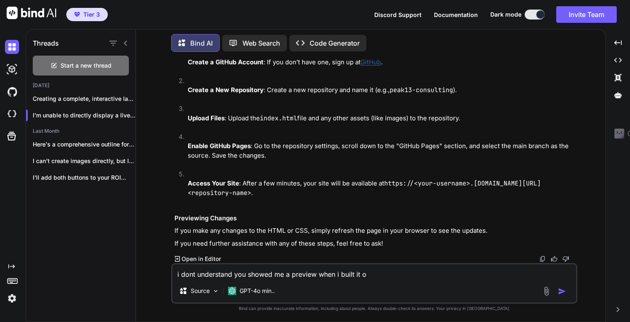
type textarea "i dont understand you showed me a preview when i built it or"
type textarea "x"
type textarea "i dont understand you showed me a preview when i built it ori"
type textarea "x"
type textarea "i dont understand you showed me a preview when i built it orig"
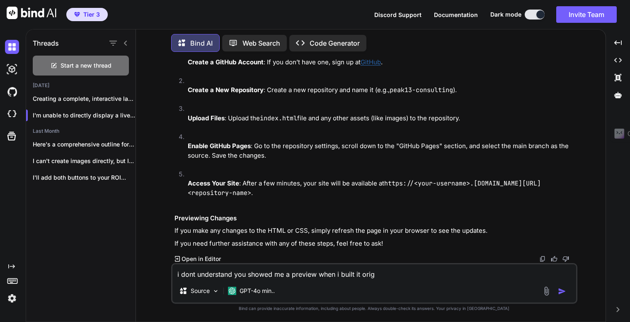
type textarea "x"
type textarea "i dont understand you showed me a preview when i built it origi"
type textarea "x"
type textarea "i dont understand you showed me a preview when i built it origio"
type textarea "x"
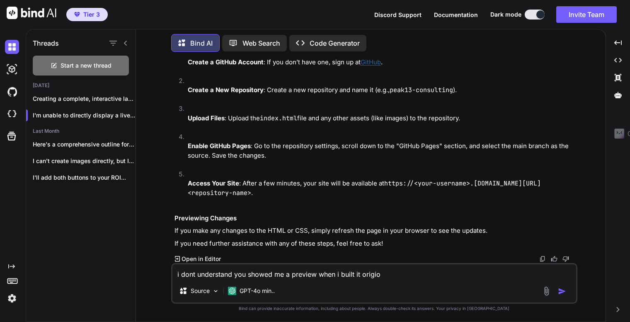
type textarea "i dont understand you showed me a preview when i built it origion"
type textarea "x"
type textarea "i dont understand you showed me a preview when i built it origiona"
type textarea "x"
type textarea "i dont understand you showed me a preview when i built it origional"
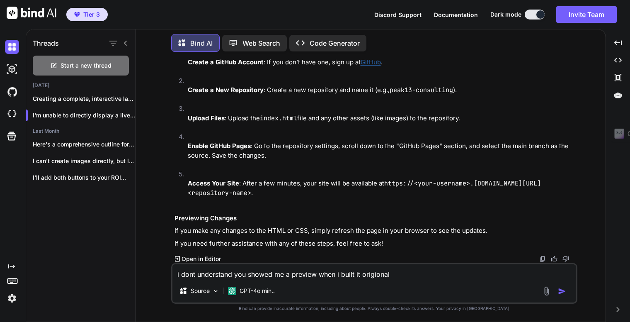
type textarea "x"
type textarea "i dont understand you showed me a preview when i built it origionall"
type textarea "x"
type textarea "i dont understand you showed me a preview when i built it origionally"
type textarea "x"
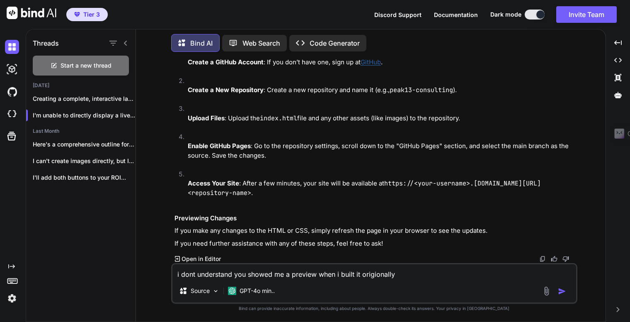
type textarea "i dont understand you showed me a preview when i built it origionally"
type textarea "x"
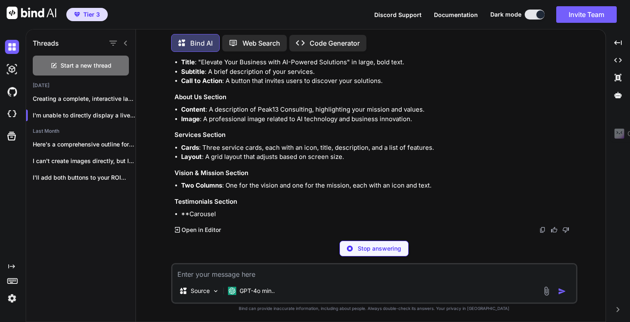
scroll to position [36385, 0]
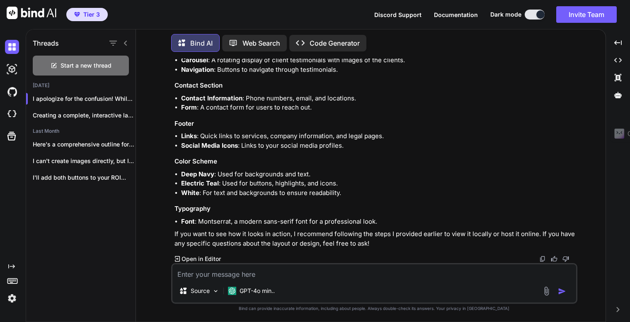
type textarea "x"
click at [203, 260] on p "Open in Editor" at bounding box center [201, 259] width 39 height 8
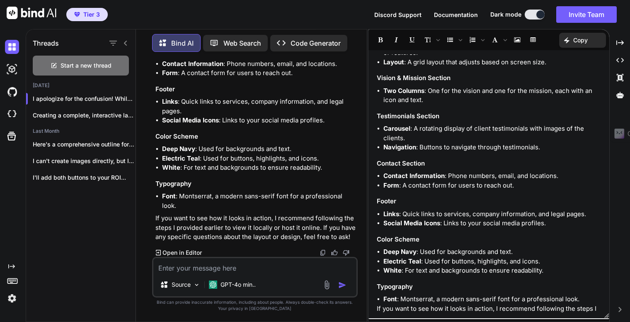
scroll to position [0, 0]
